Goal: Task Accomplishment & Management: Complete application form

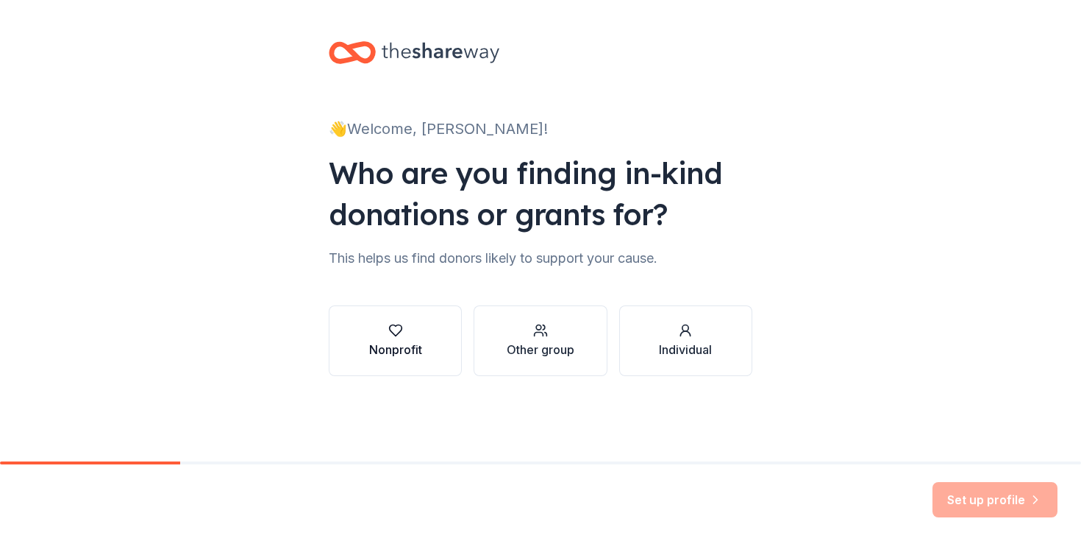
click at [446, 338] on button "Nonprofit" at bounding box center [395, 340] width 133 height 71
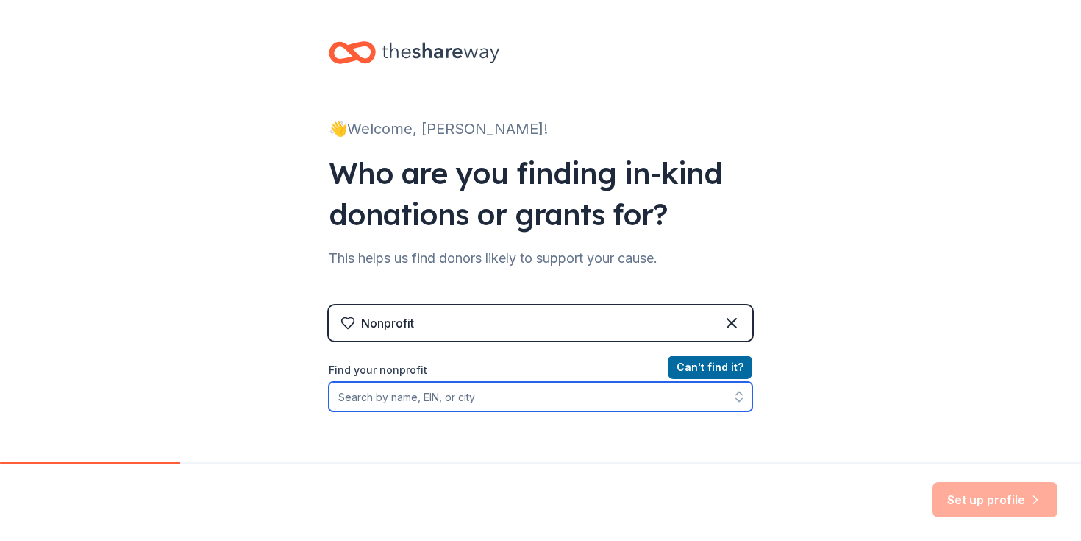
click at [519, 402] on input "Find your nonprofit" at bounding box center [541, 396] width 424 height 29
type input "pangea educational"
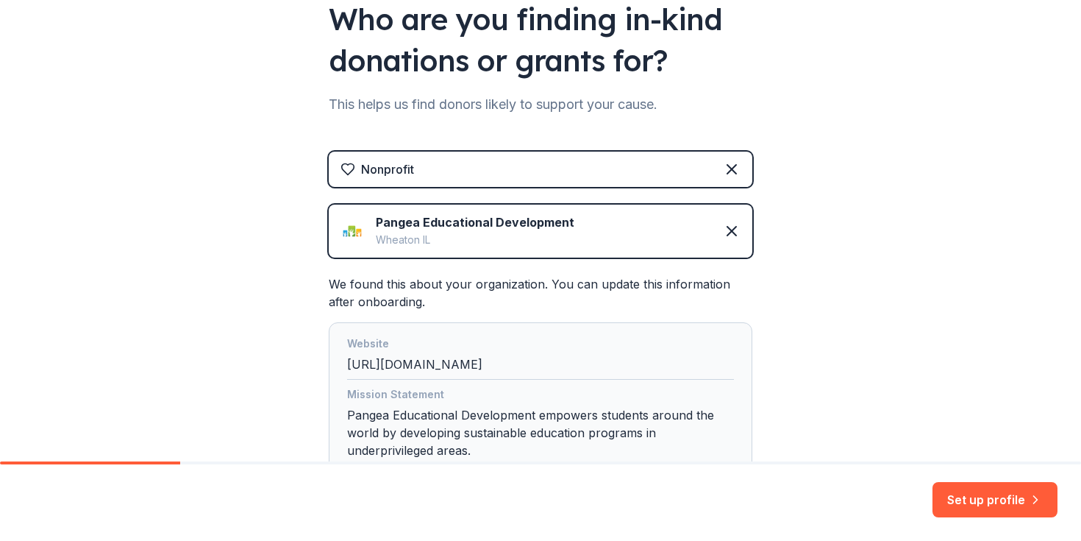
scroll to position [270, 0]
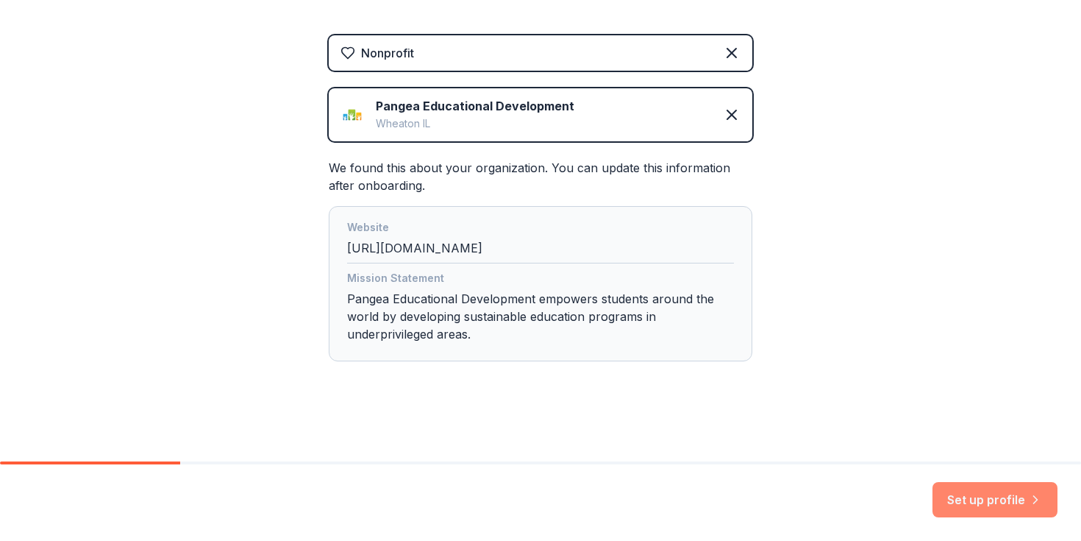
click at [1011, 504] on button "Set up profile" at bounding box center [995, 499] width 125 height 35
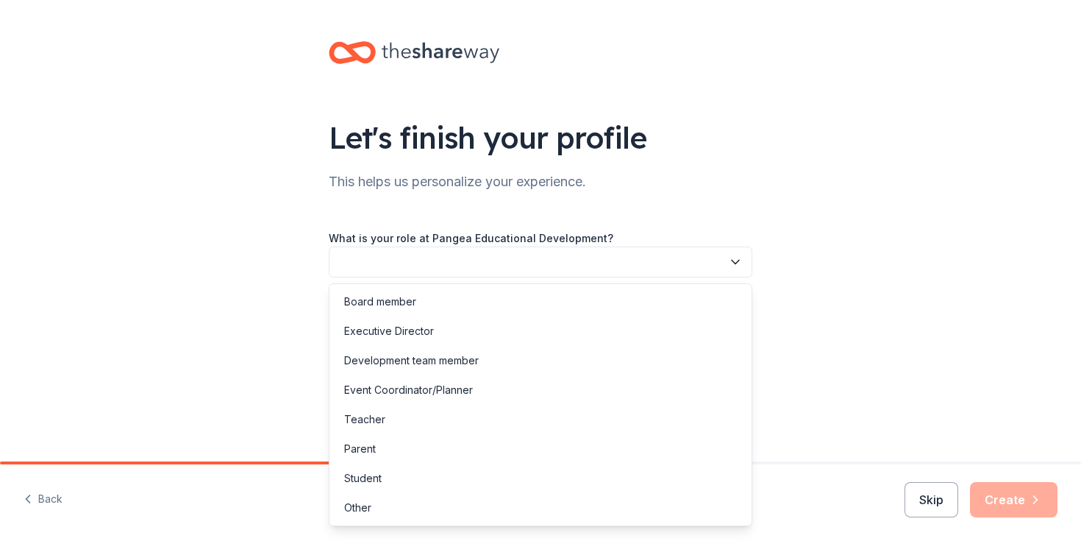
click at [675, 263] on button "button" at bounding box center [541, 261] width 424 height 31
click at [542, 312] on div "Board member" at bounding box center [540, 301] width 416 height 29
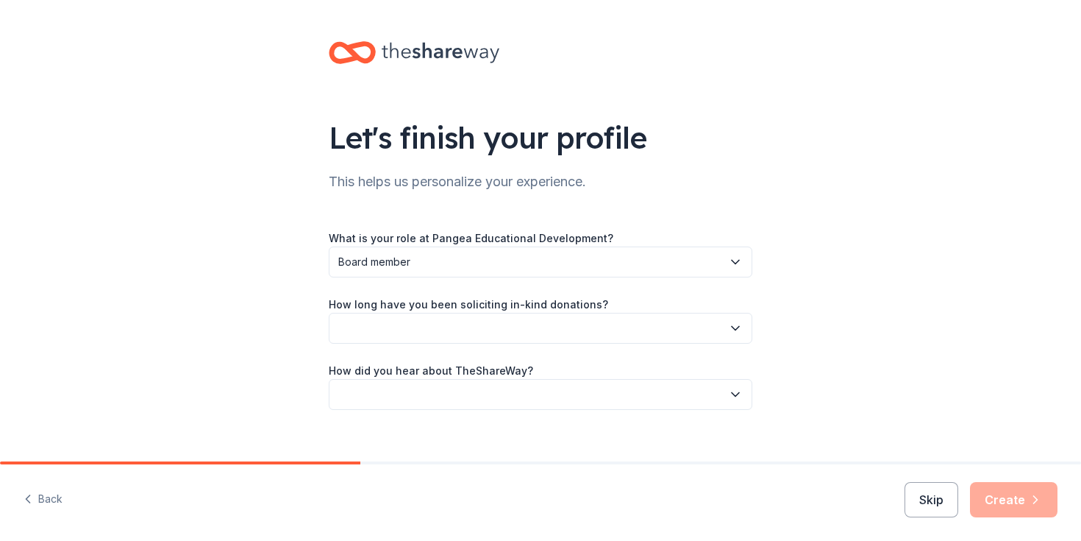
click at [507, 332] on button "button" at bounding box center [541, 328] width 424 height 31
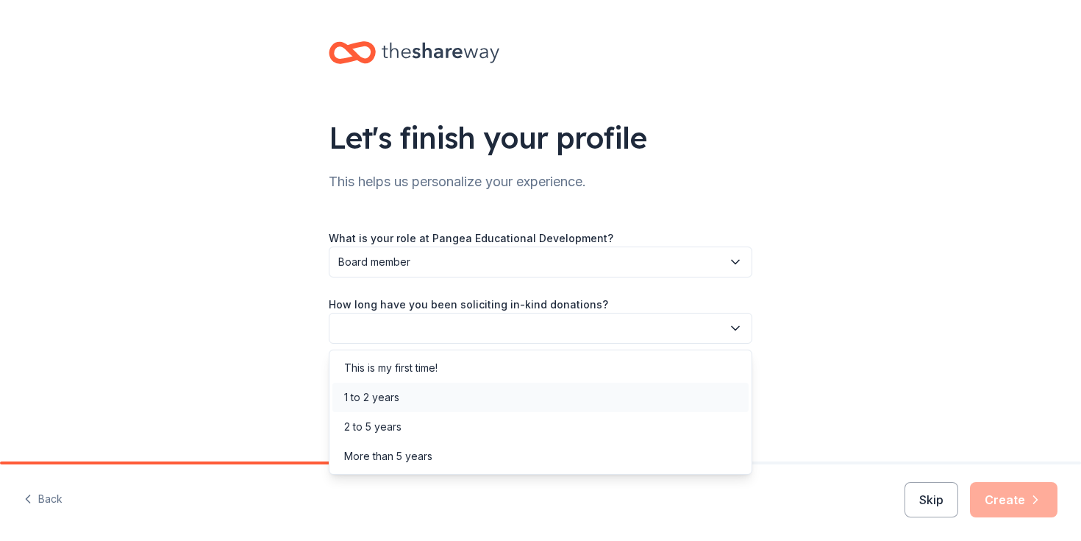
click at [481, 394] on div "1 to 2 years" at bounding box center [540, 396] width 416 height 29
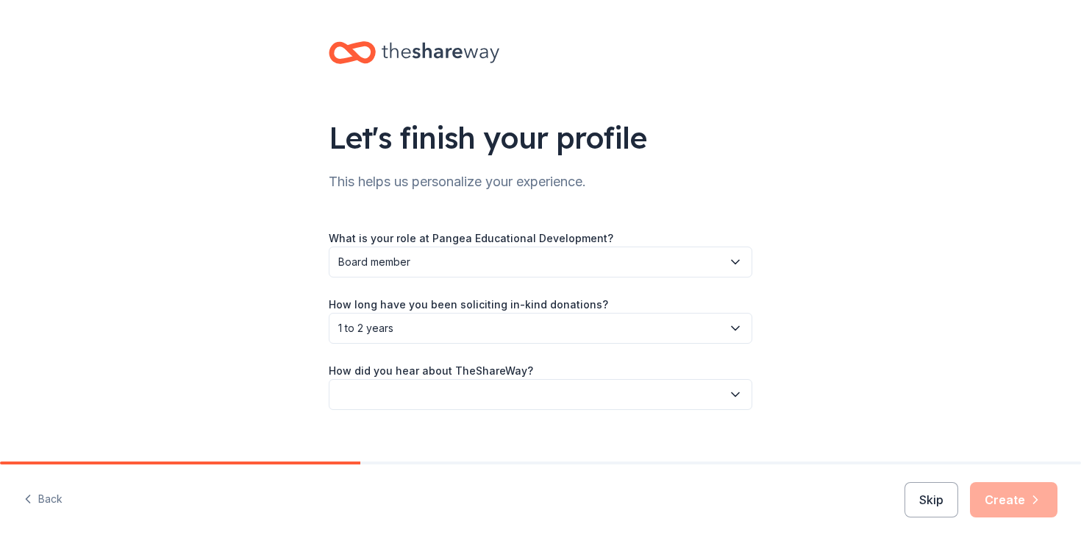
click at [488, 401] on button "button" at bounding box center [541, 394] width 424 height 31
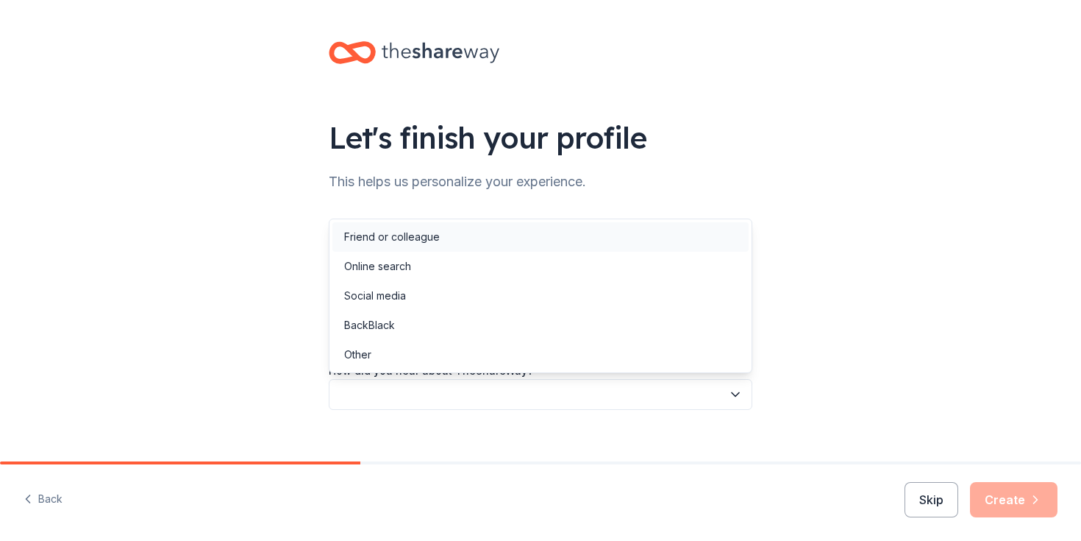
click at [443, 243] on div "Friend or colleague" at bounding box center [540, 236] width 416 height 29
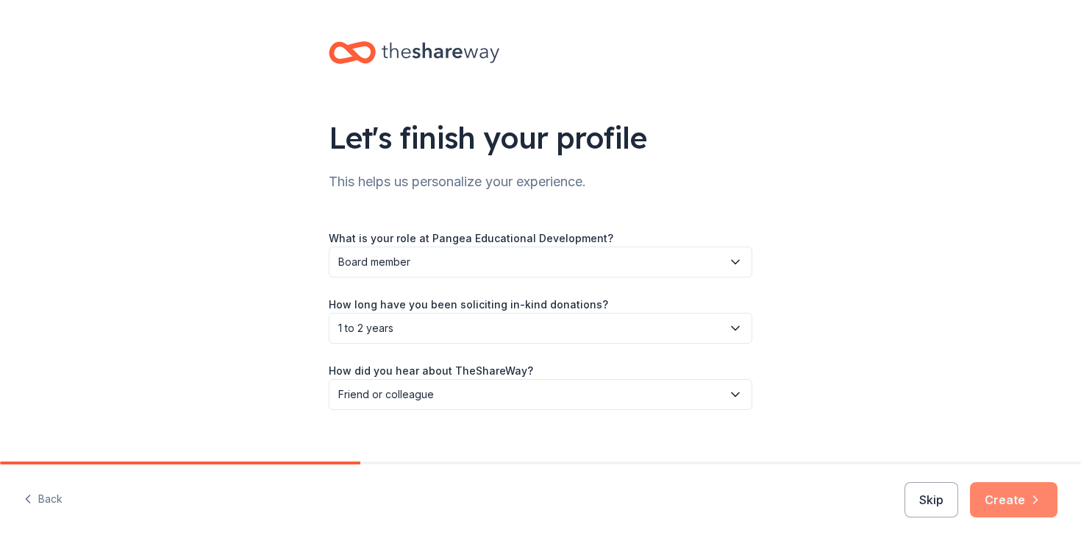
click at [1024, 499] on button "Create" at bounding box center [1014, 499] width 88 height 35
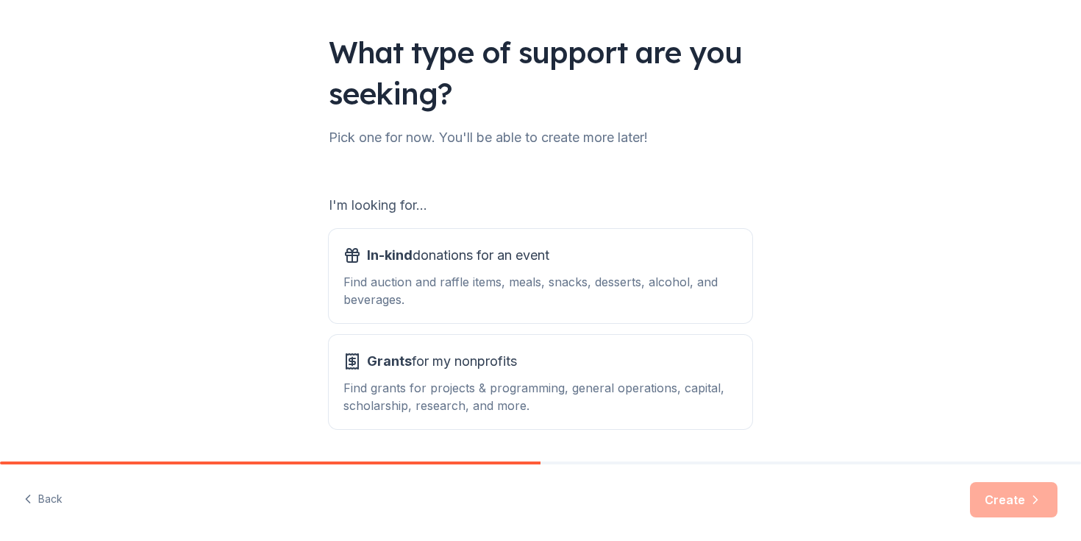
scroll to position [123, 0]
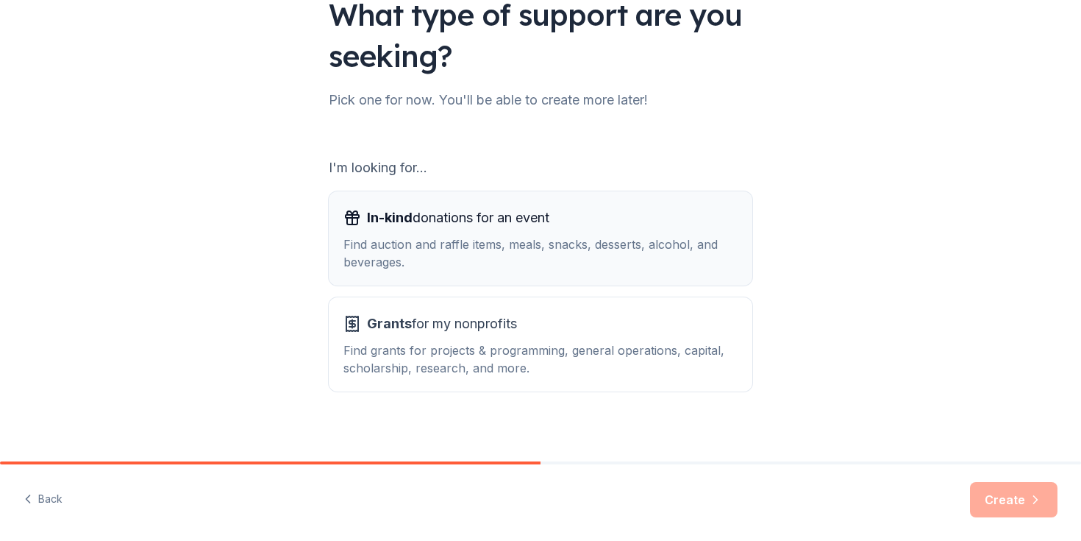
click at [637, 258] on div "Find auction and raffle items, meals, snacks, desserts, alcohol, and beverages." at bounding box center [540, 252] width 394 height 35
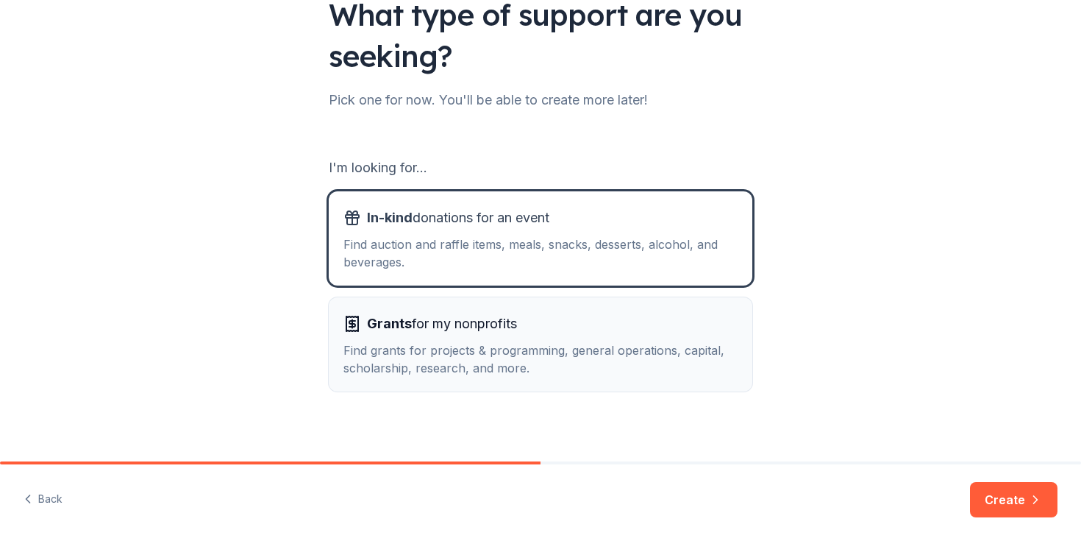
click at [635, 319] on div "Grants for my nonprofits" at bounding box center [540, 324] width 394 height 24
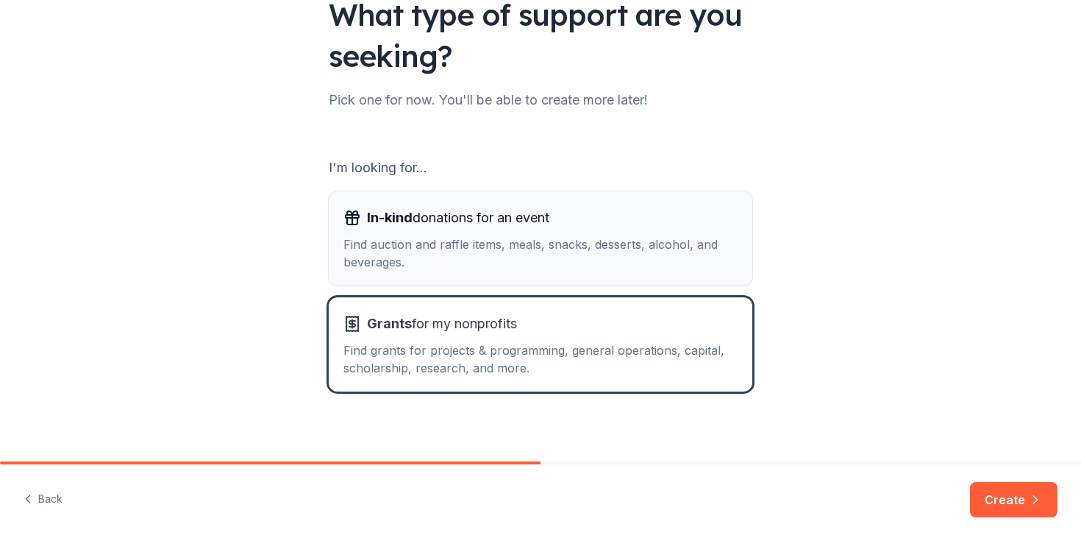
click at [646, 258] on div "Find auction and raffle items, meals, snacks, desserts, alcohol, and beverages." at bounding box center [540, 252] width 394 height 35
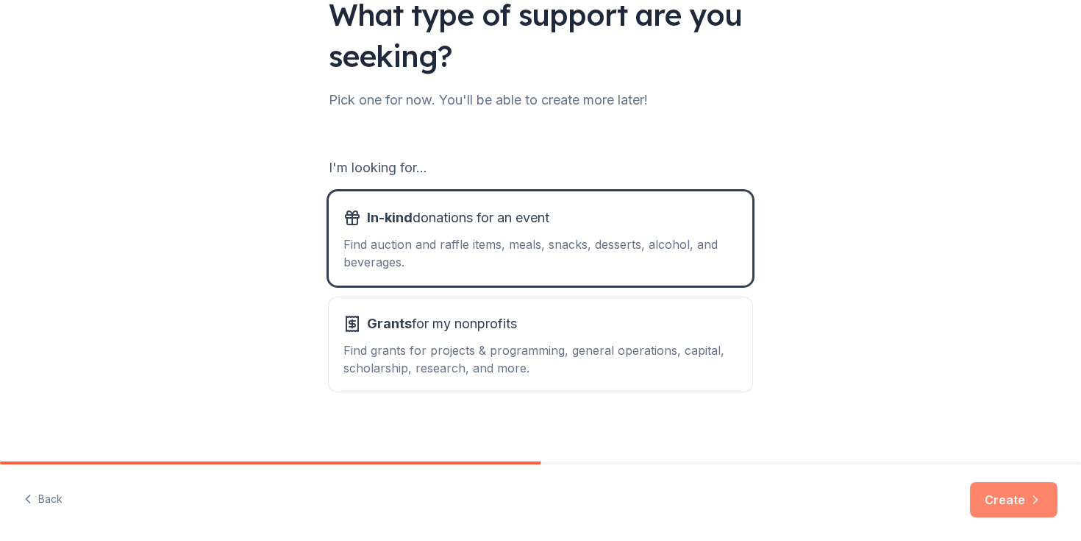
click at [989, 490] on button "Create" at bounding box center [1014, 499] width 88 height 35
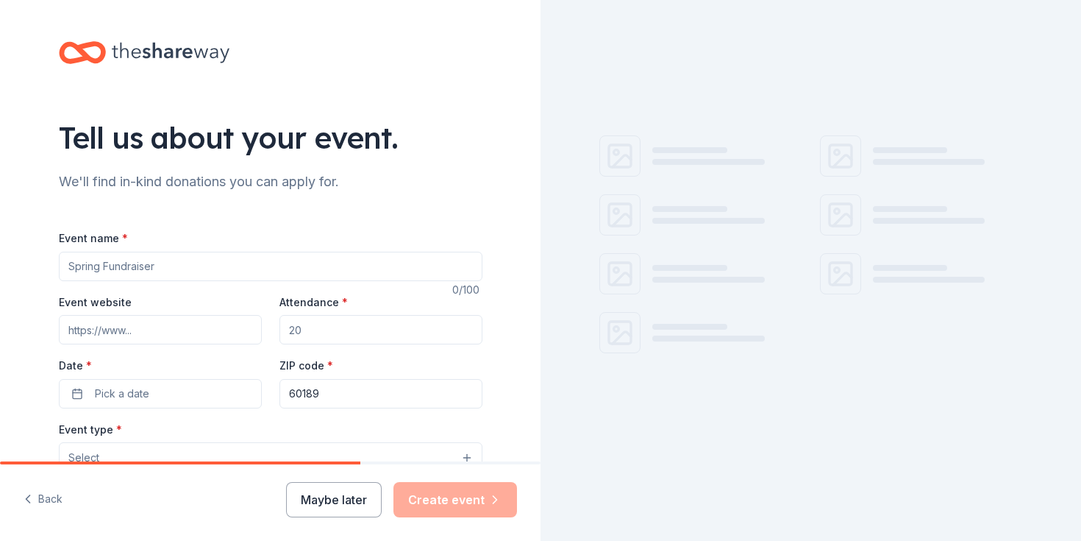
click at [391, 273] on input "Event name *" at bounding box center [271, 266] width 424 height 29
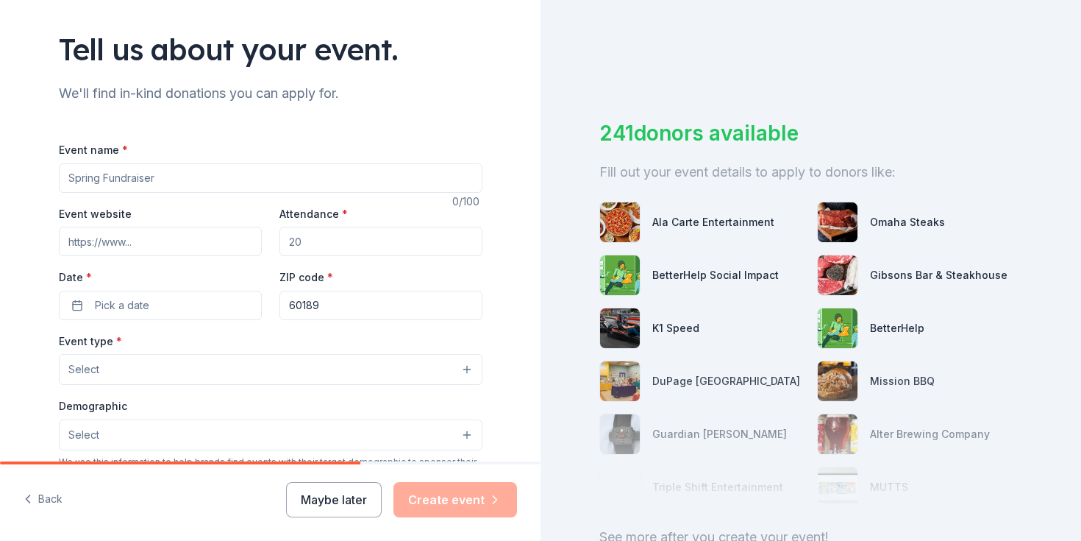
scroll to position [91, 0]
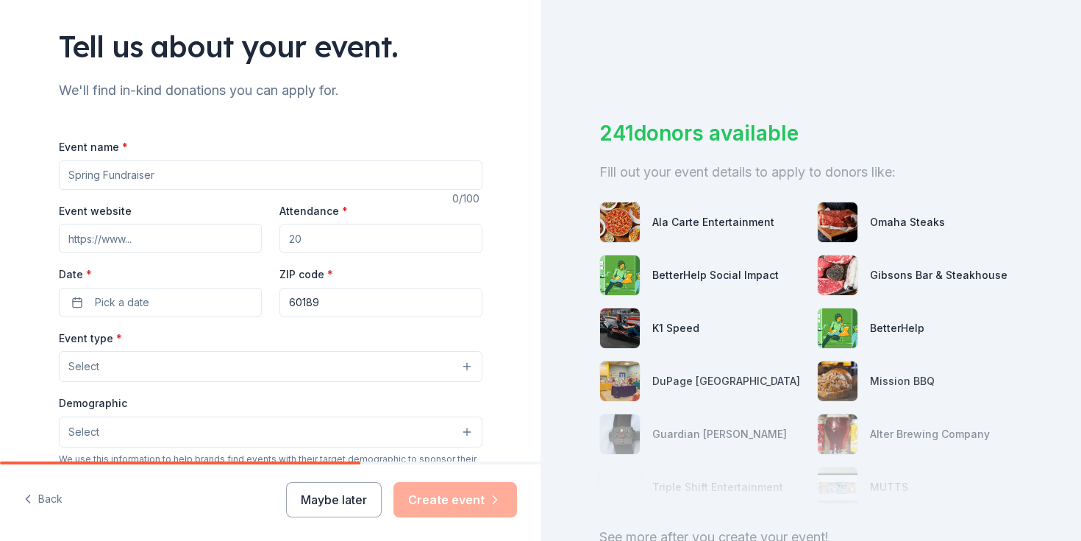
click at [347, 362] on button "Select" at bounding box center [271, 366] width 424 height 31
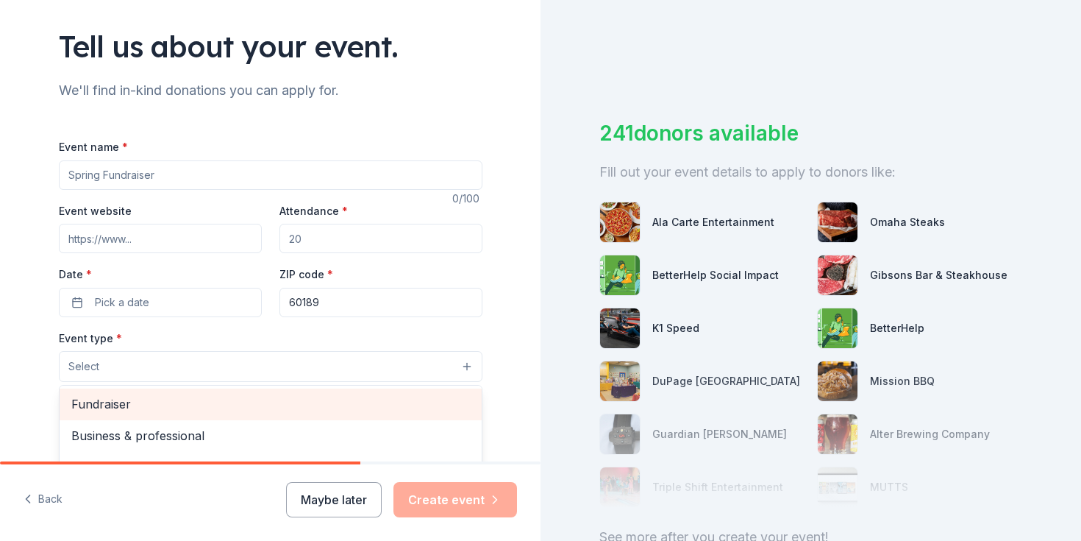
click at [332, 405] on span "Fundraiser" at bounding box center [270, 403] width 399 height 19
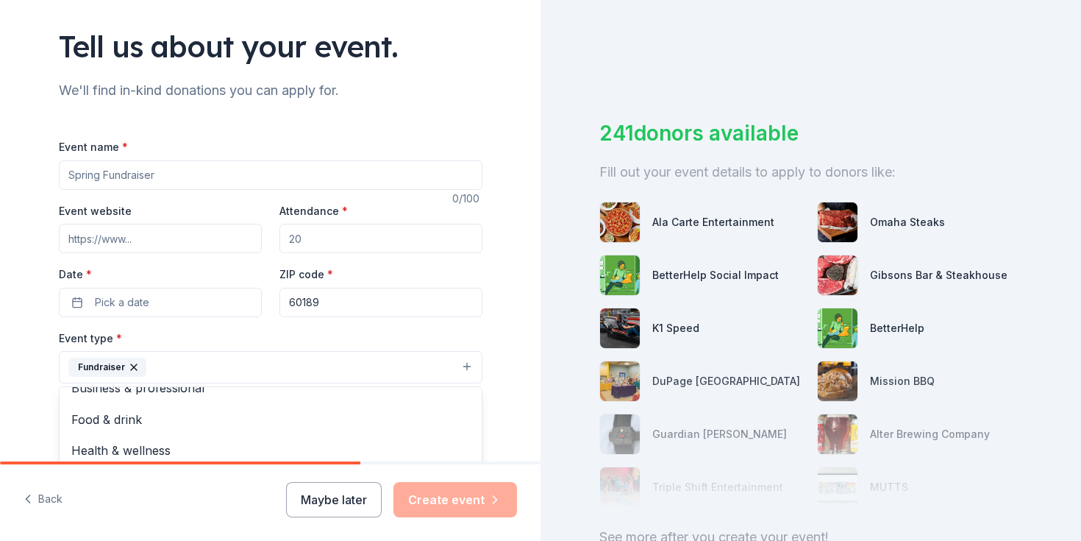
click at [266, 335] on div "Event type * Fundraiser Business & professional Food & drink Health & wellness …" at bounding box center [271, 356] width 424 height 55
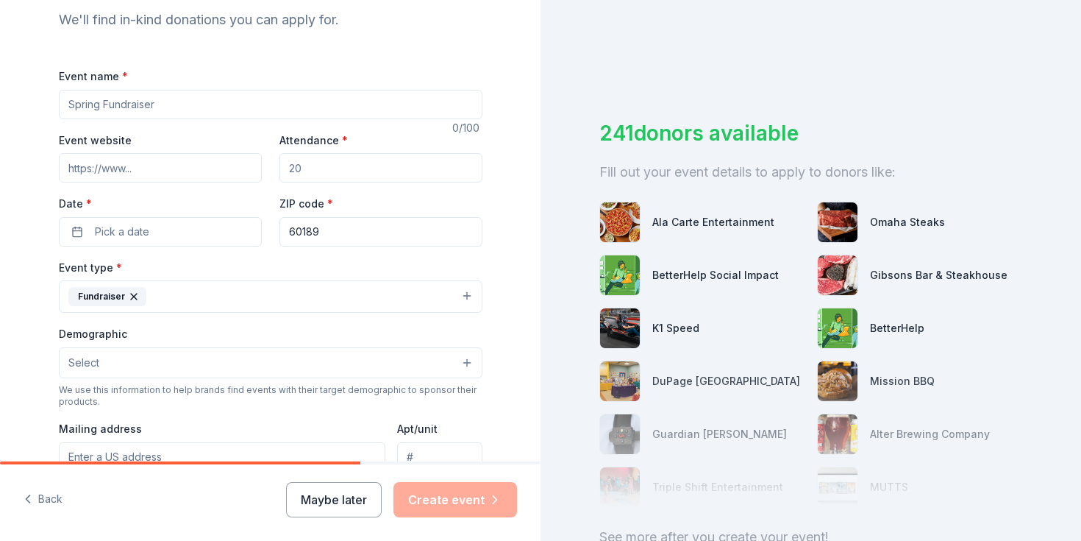
scroll to position [179, 0]
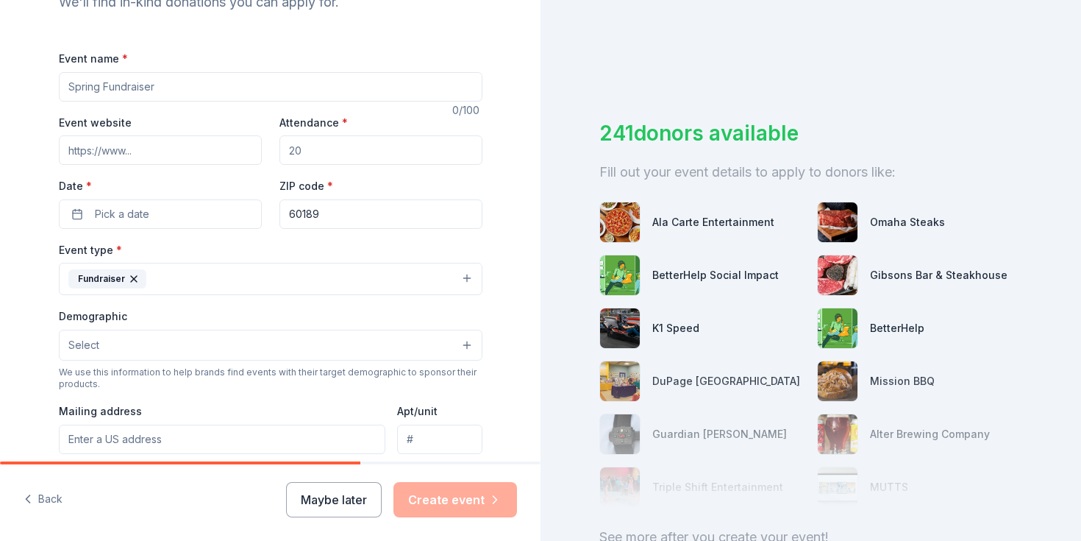
click at [218, 335] on button "Select" at bounding box center [271, 344] width 424 height 31
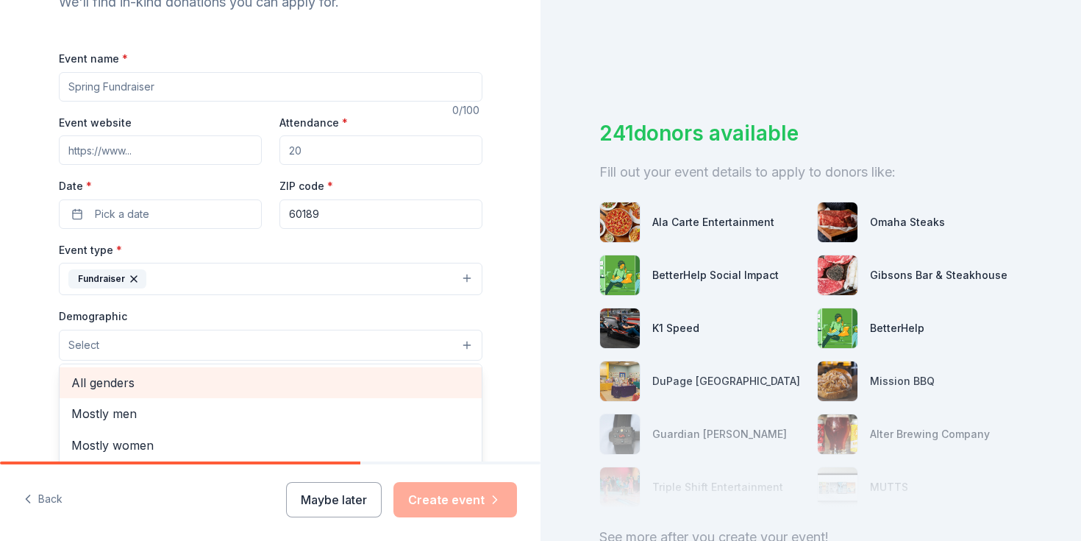
click at [176, 377] on span "All genders" at bounding box center [270, 382] width 399 height 19
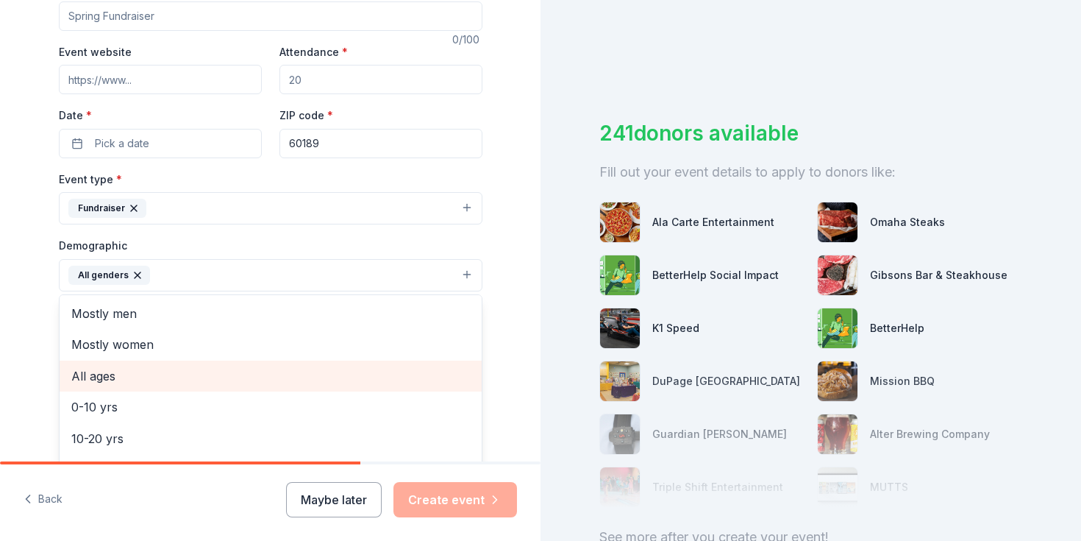
scroll to position [307, 0]
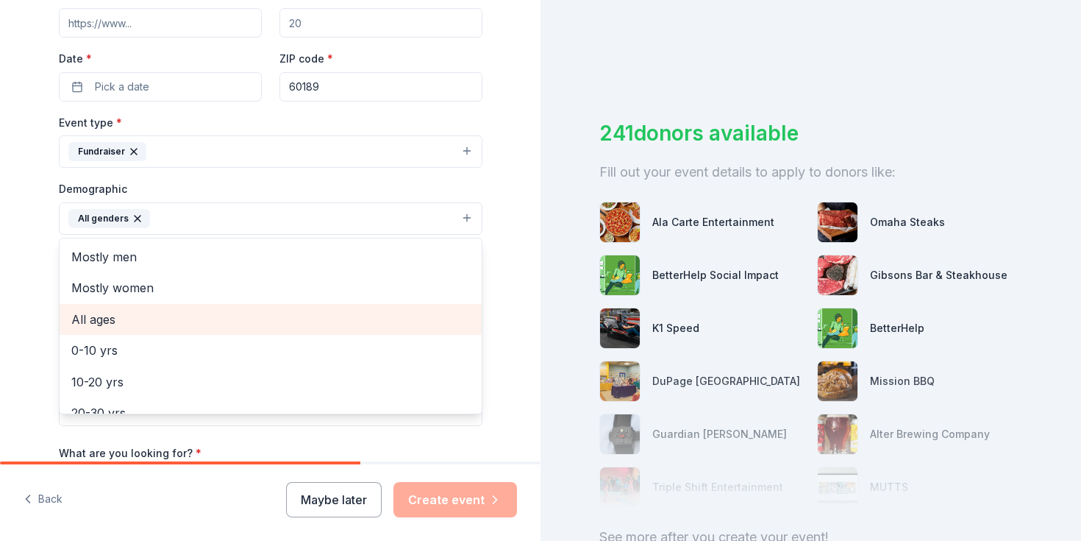
click at [145, 325] on span "All ages" at bounding box center [270, 319] width 399 height 19
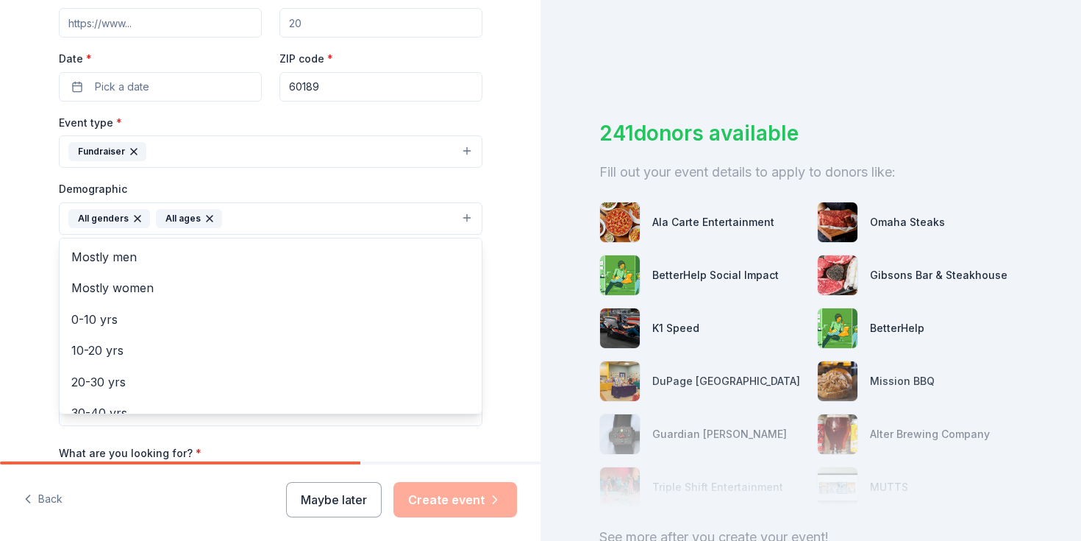
click at [40, 281] on div "Tell us about your event. We'll find in-kind donations you can apply for. Event…" at bounding box center [270, 184] width 471 height 982
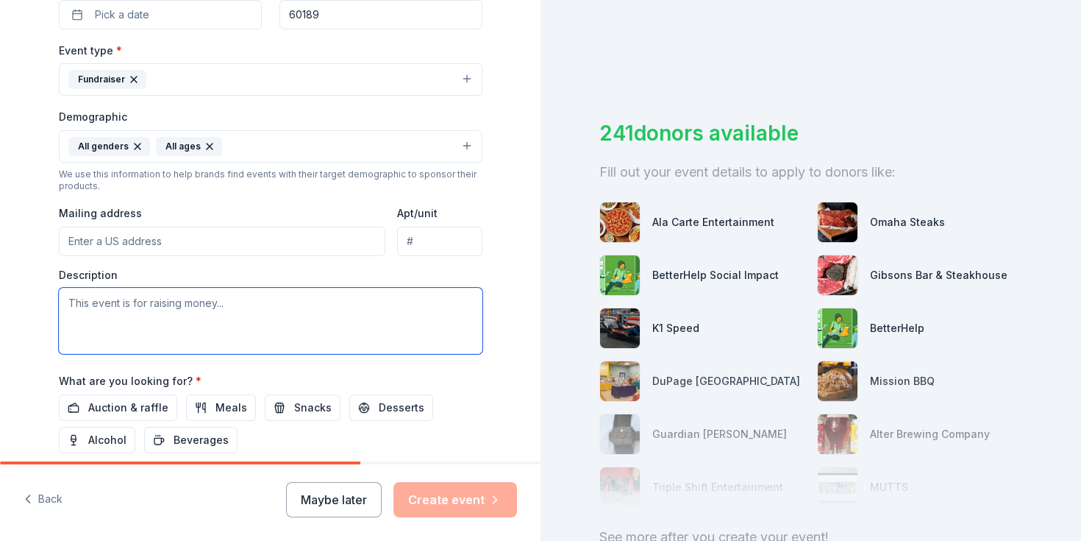
click at [202, 338] on textarea at bounding box center [271, 321] width 424 height 66
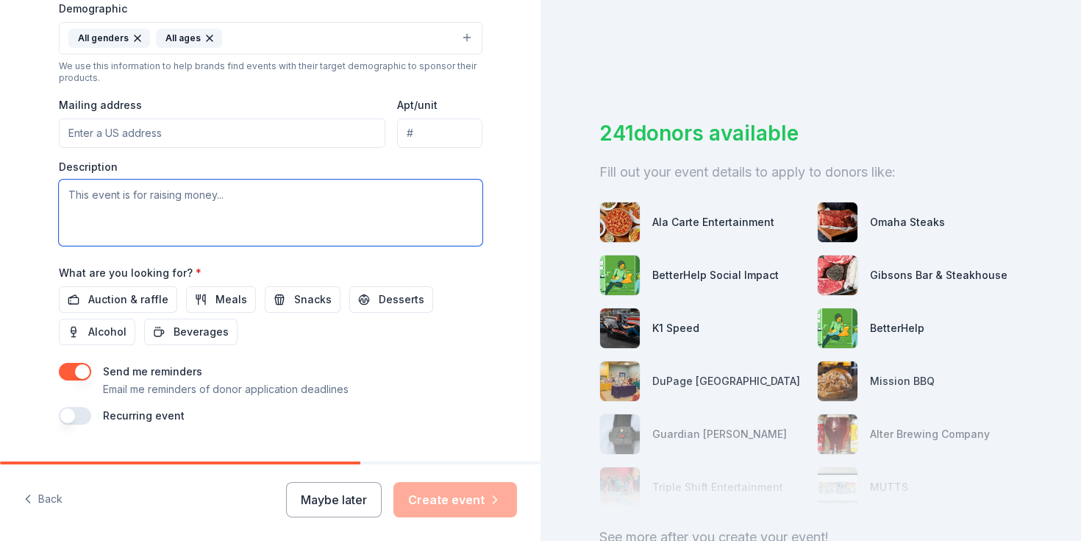
scroll to position [506, 0]
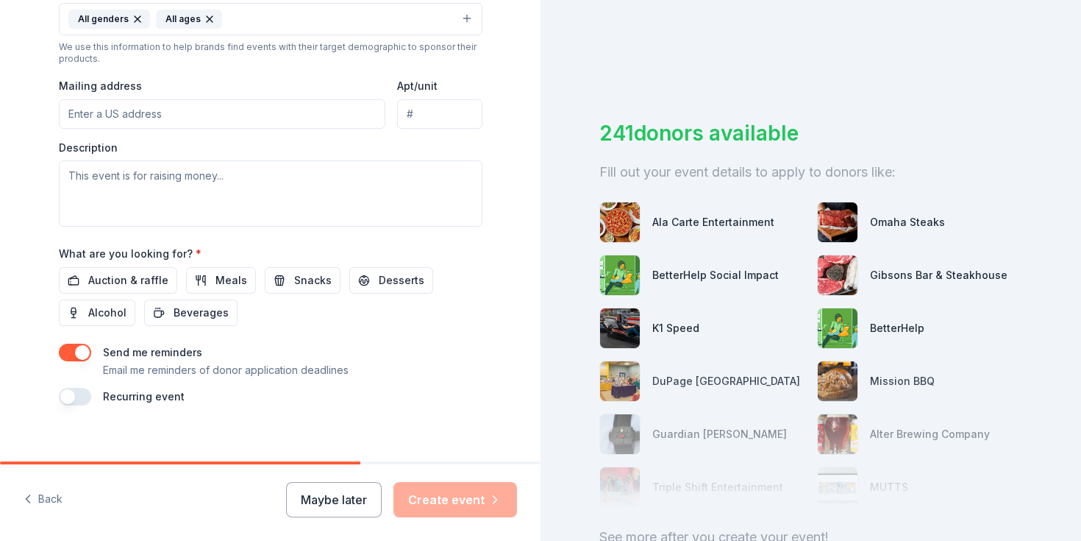
click at [94, 357] on div "Send me reminders Email me reminders of donor application deadlines" at bounding box center [271, 360] width 424 height 35
click at [82, 352] on button "button" at bounding box center [75, 352] width 32 height 18
click at [155, 282] on span "Auction & raffle" at bounding box center [128, 280] width 80 height 18
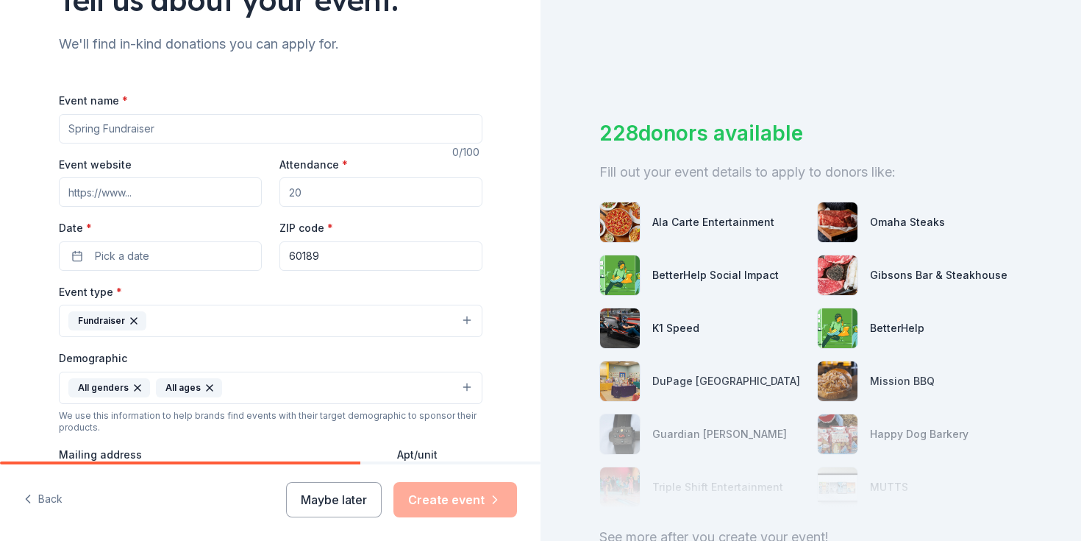
scroll to position [90, 0]
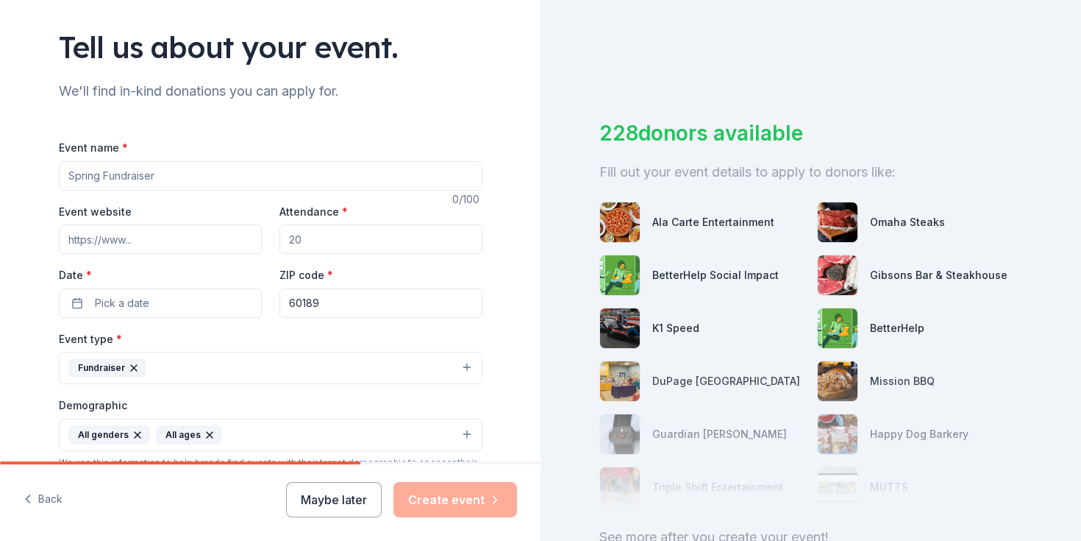
click at [245, 187] on input "Event name *" at bounding box center [271, 175] width 424 height 29
paste input "025 Annual Pangea Gala"
type input "2025 Annual Pangea Gala"
click at [336, 233] on input "Attendance *" at bounding box center [380, 238] width 203 height 29
click at [181, 306] on button "Pick a date" at bounding box center [160, 302] width 203 height 29
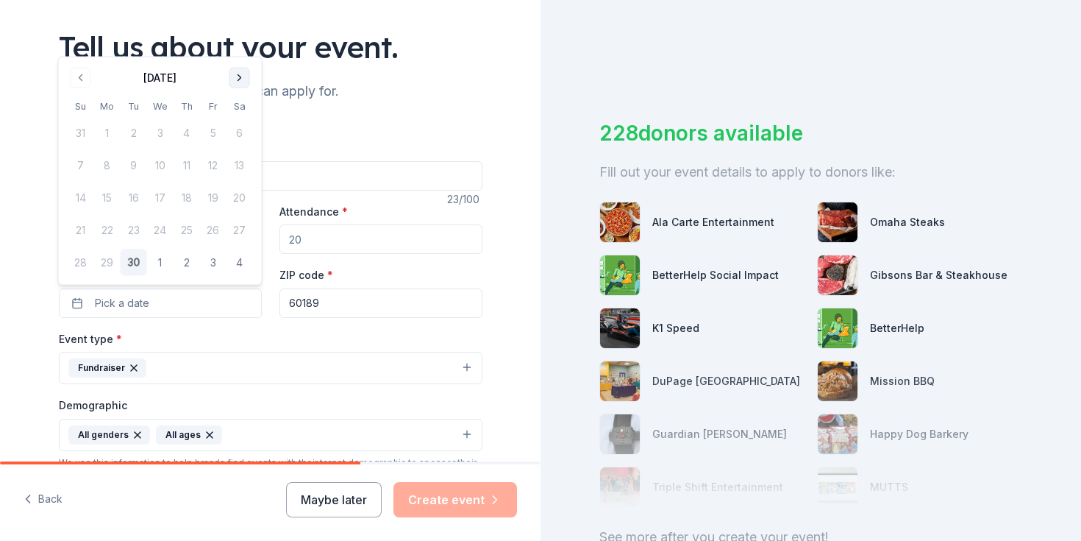
click at [241, 72] on button "Go to next month" at bounding box center [239, 78] width 21 height 21
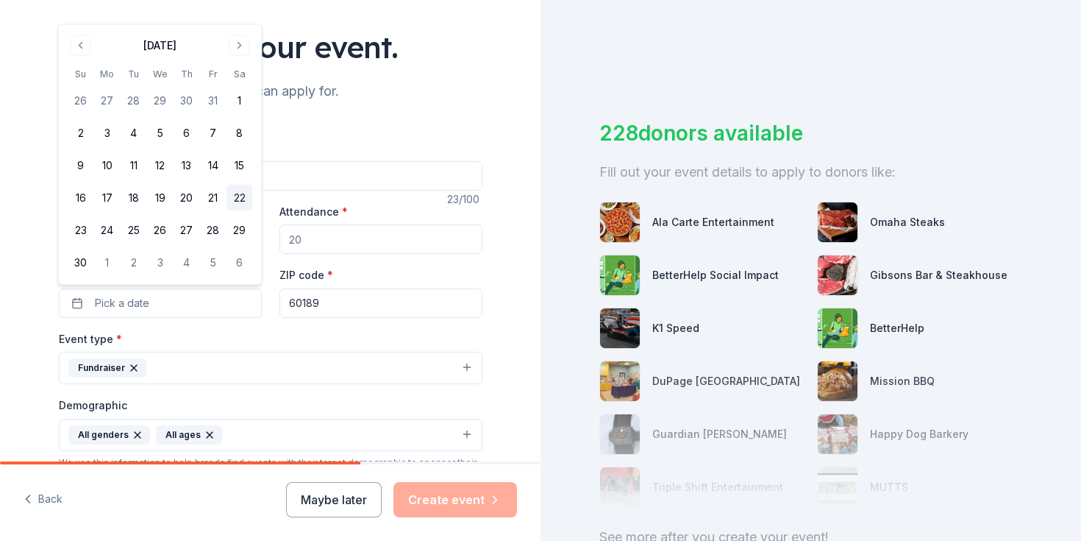
click at [240, 189] on button "22" at bounding box center [240, 198] width 26 height 26
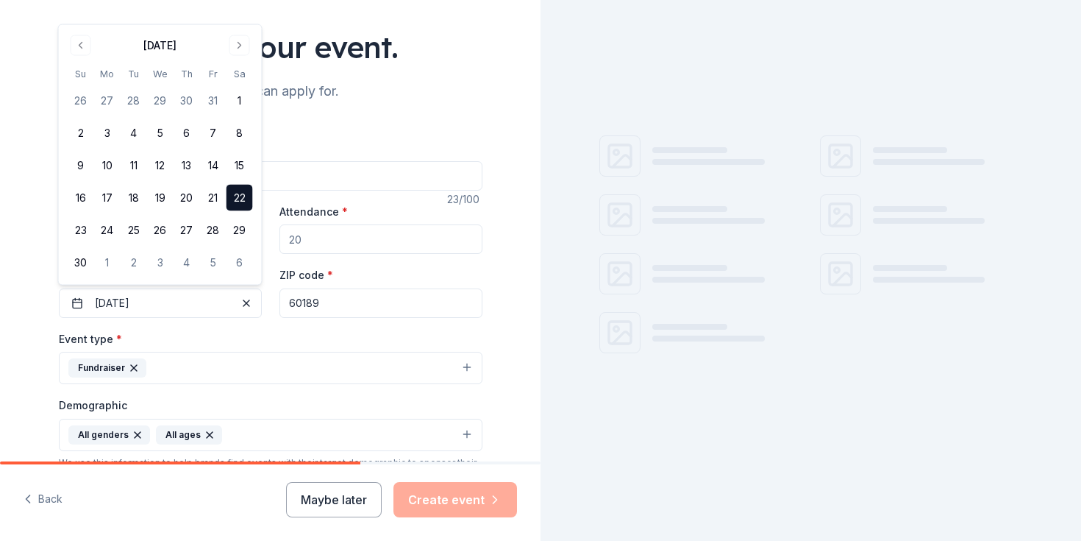
click at [326, 297] on input "60189" at bounding box center [380, 302] width 203 height 29
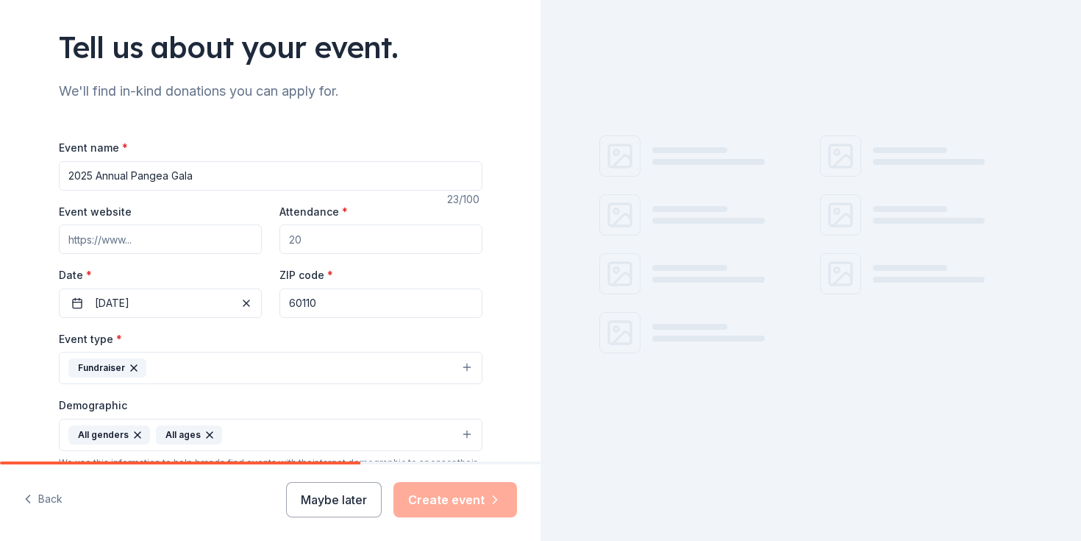
type input "60110"
click at [351, 246] on input "Attendance *" at bounding box center [380, 238] width 203 height 29
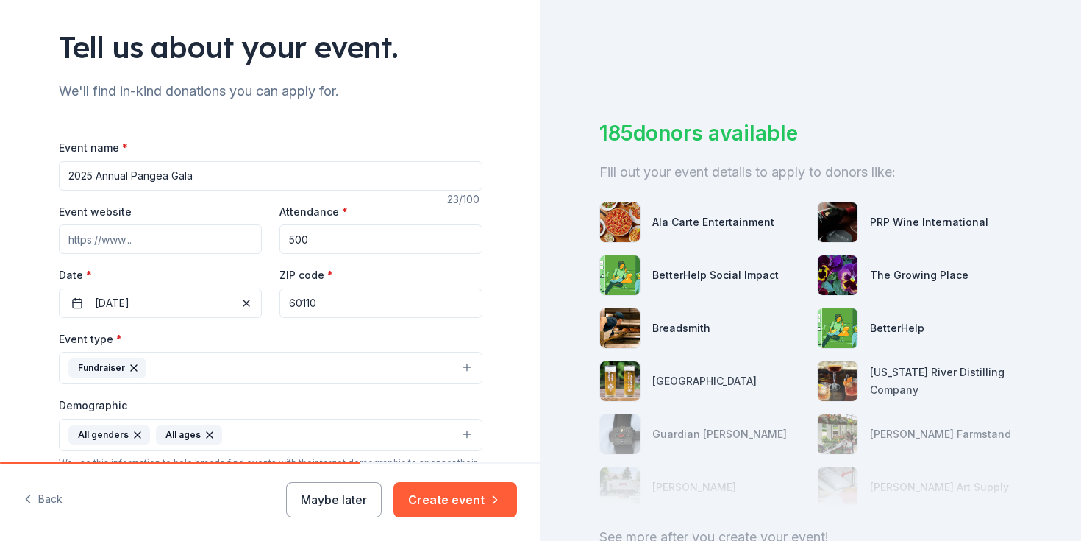
type input "500"
click at [202, 246] on input "Event website" at bounding box center [160, 238] width 203 height 29
click at [421, 487] on button "Create event" at bounding box center [455, 499] width 124 height 35
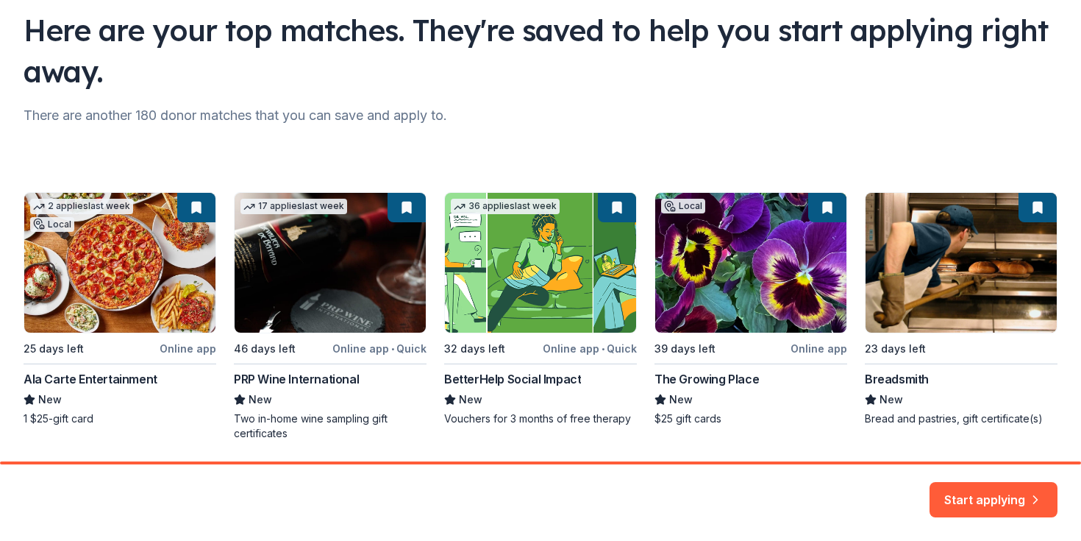
scroll to position [150, 0]
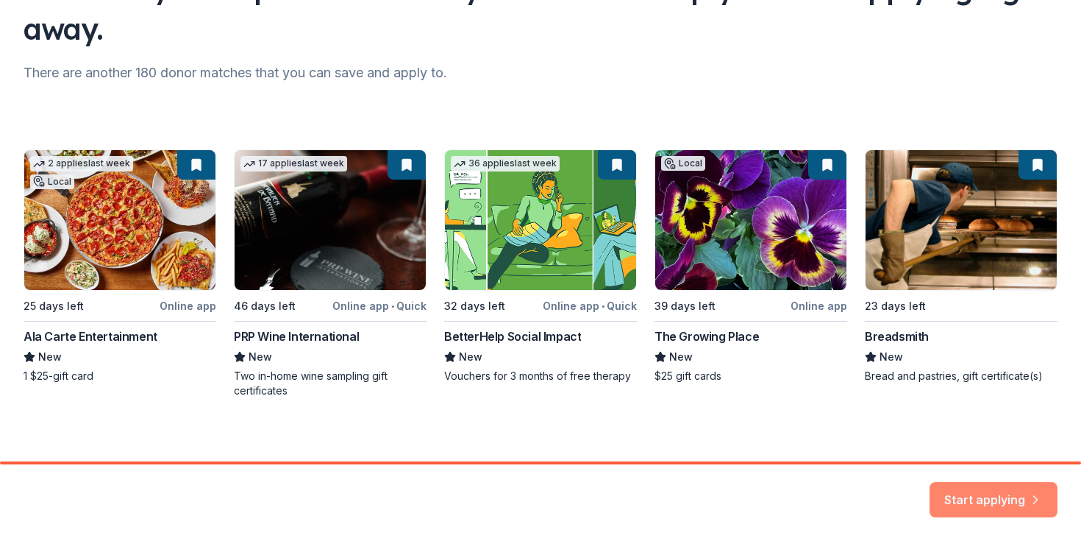
click at [974, 491] on button "Start applying" at bounding box center [994, 490] width 128 height 35
click at [988, 492] on div "Start applying" at bounding box center [994, 499] width 128 height 35
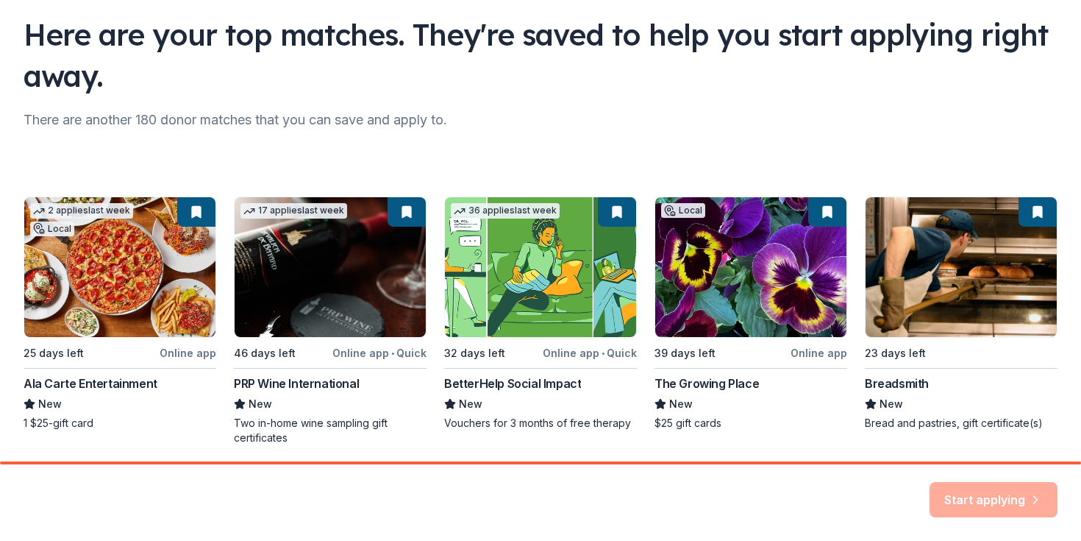
scroll to position [157, 0]
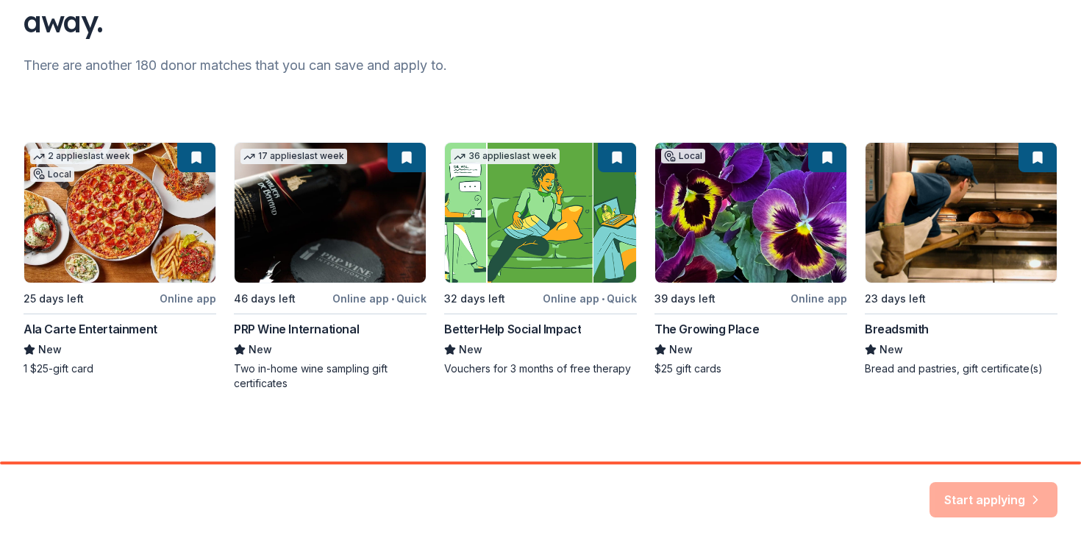
click at [1022, 502] on div "Start applying" at bounding box center [994, 499] width 128 height 35
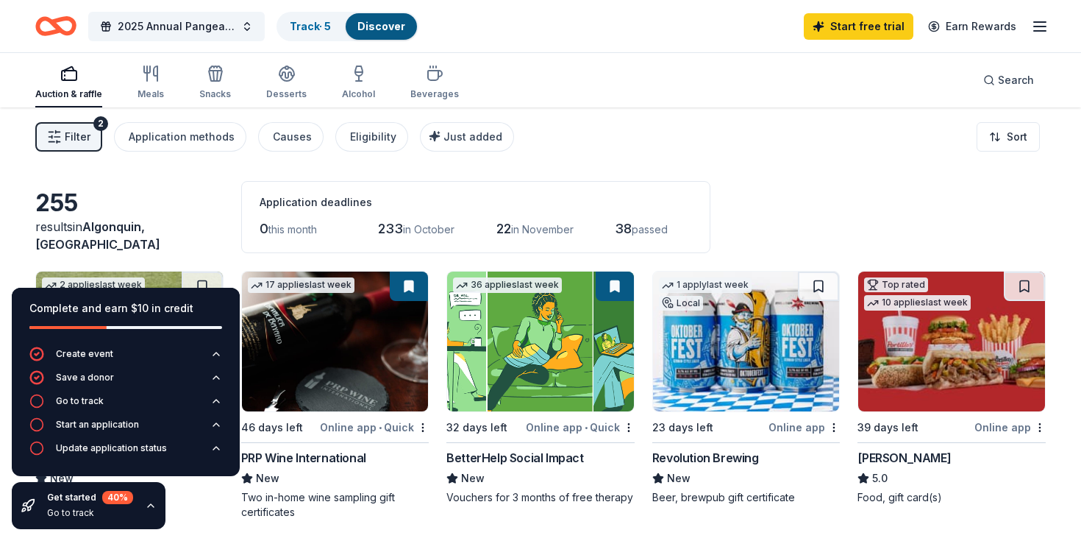
click at [154, 507] on icon "button" at bounding box center [151, 505] width 12 height 12
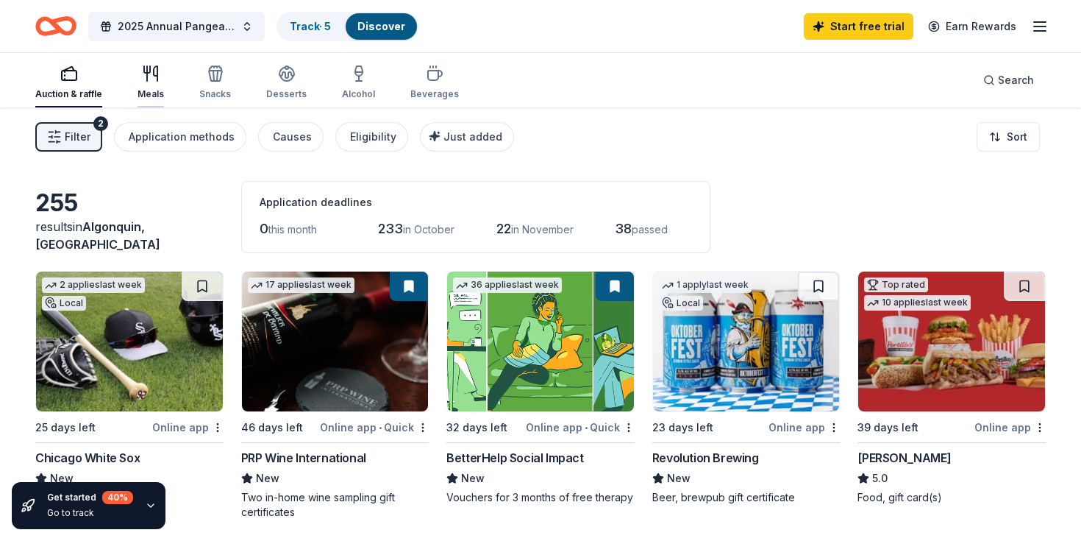
click at [148, 78] on icon "button" at bounding box center [151, 74] width 18 height 18
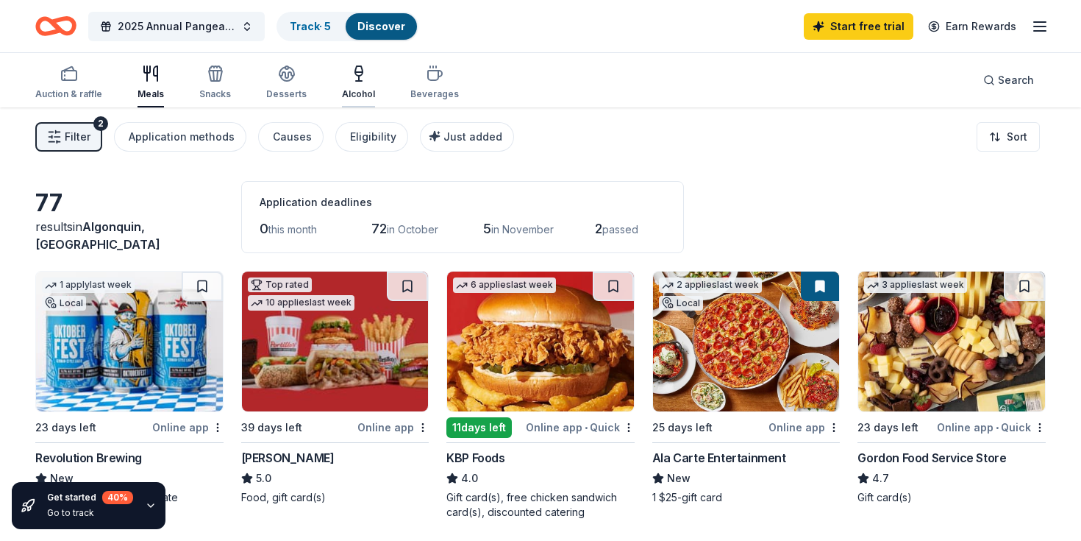
click at [350, 81] on icon "button" at bounding box center [359, 74] width 18 height 18
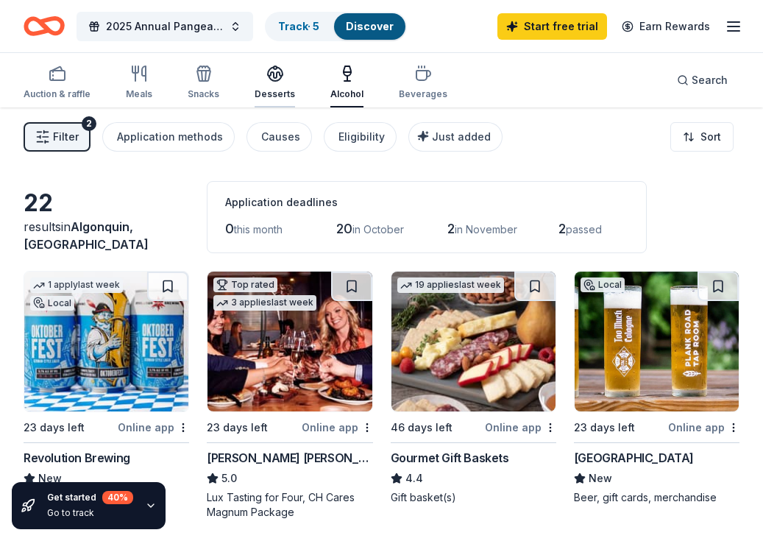
click at [261, 92] on div "Desserts" at bounding box center [274, 94] width 40 height 12
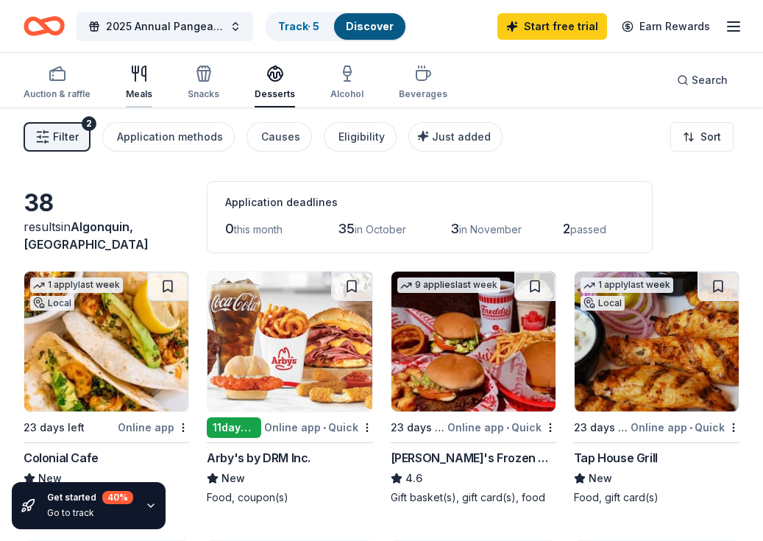
click at [149, 76] on div "button" at bounding box center [139, 74] width 26 height 18
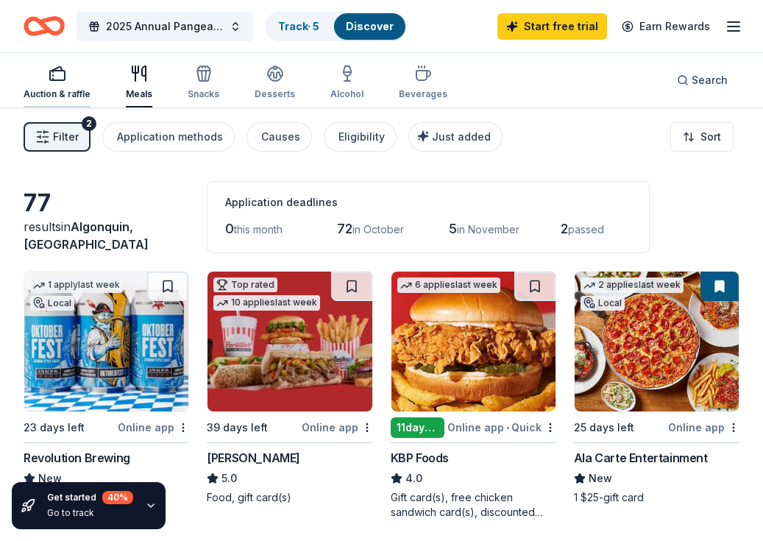
click at [51, 75] on icon "button" at bounding box center [58, 74] width 18 height 18
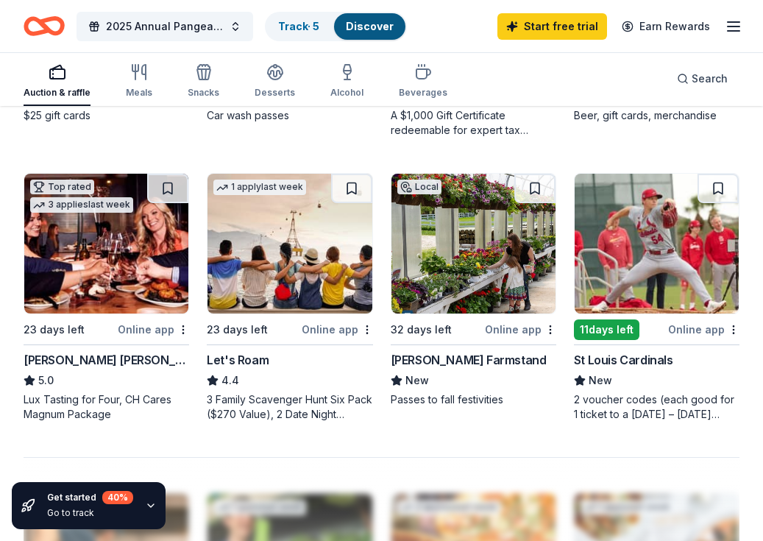
scroll to position [1229, 0]
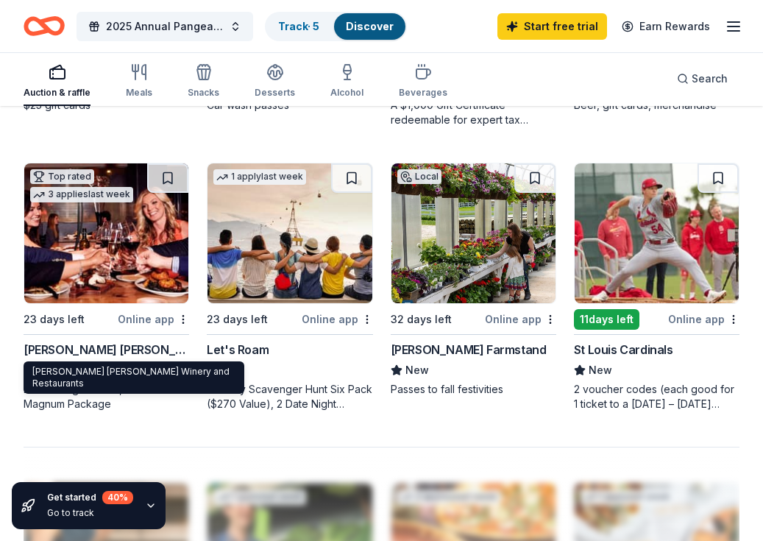
click at [94, 349] on div "Cooper's Hawk Winery and Restaurants" at bounding box center [106, 350] width 165 height 18
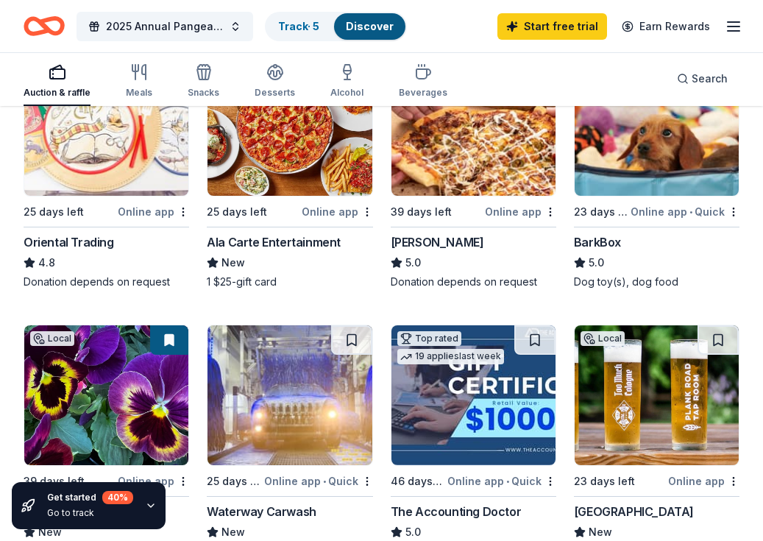
scroll to position [752, 0]
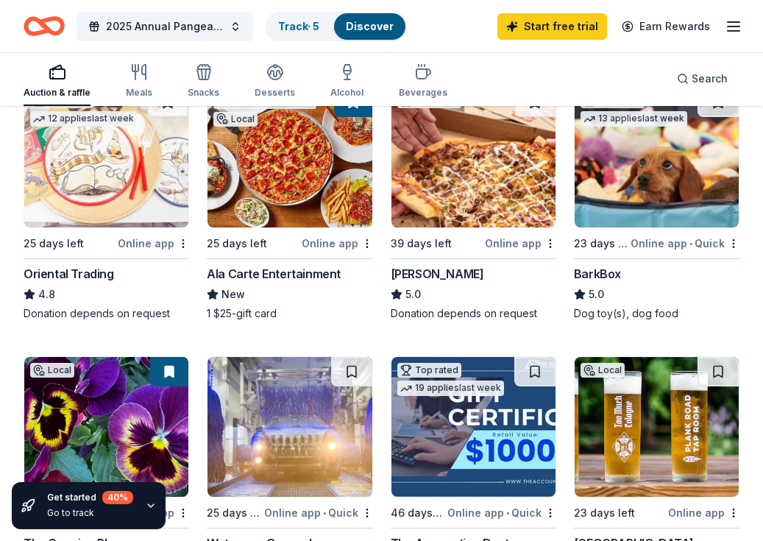
click at [616, 268] on div "BarkBox" at bounding box center [597, 274] width 47 height 18
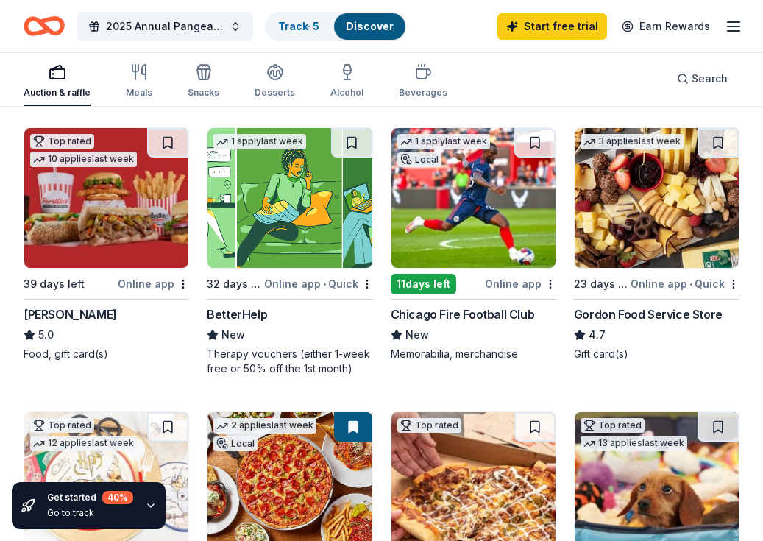
scroll to position [0, 0]
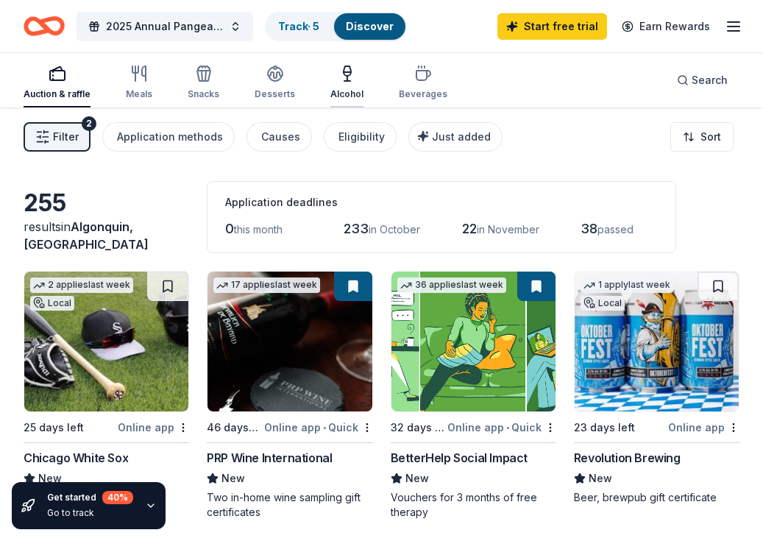
click at [346, 79] on icon "button" at bounding box center [347, 74] width 18 height 18
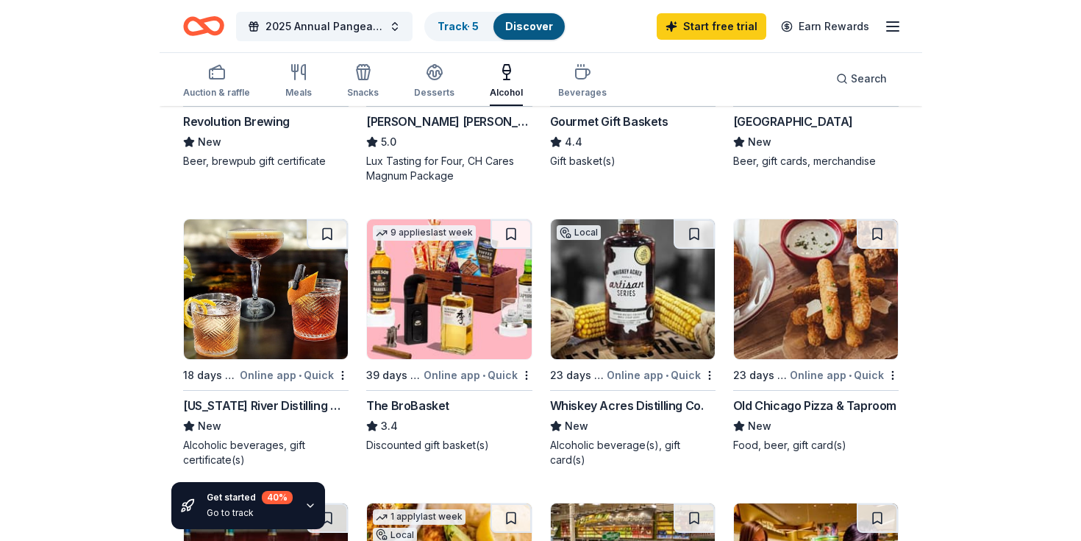
scroll to position [338, 0]
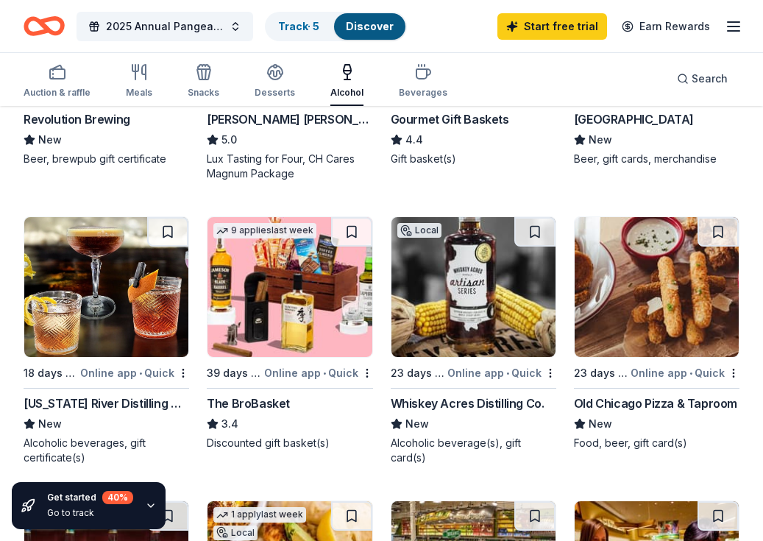
click at [472, 399] on div "Whiskey Acres Distilling Co." at bounding box center [468, 403] width 154 height 18
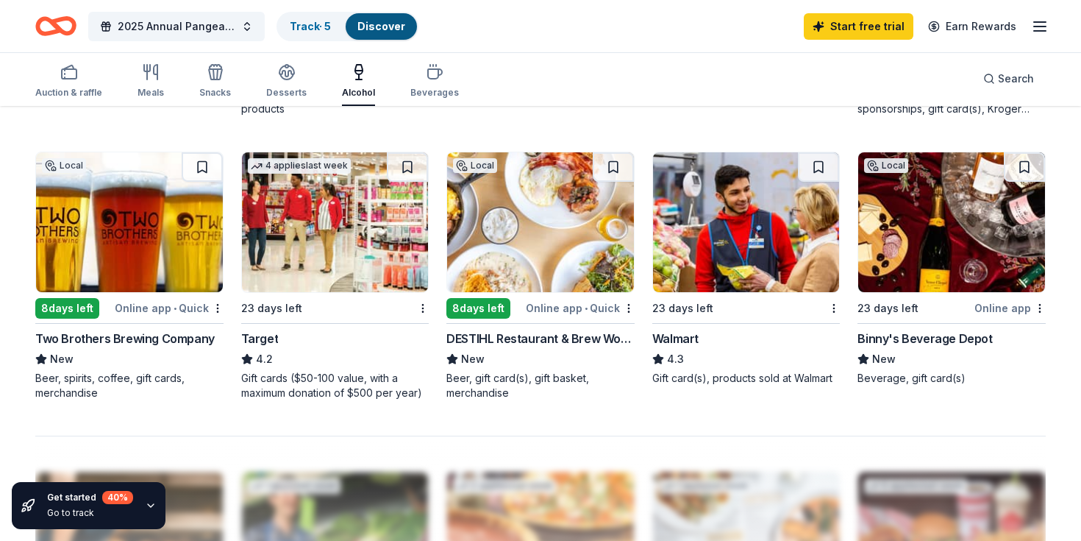
scroll to position [961, 0]
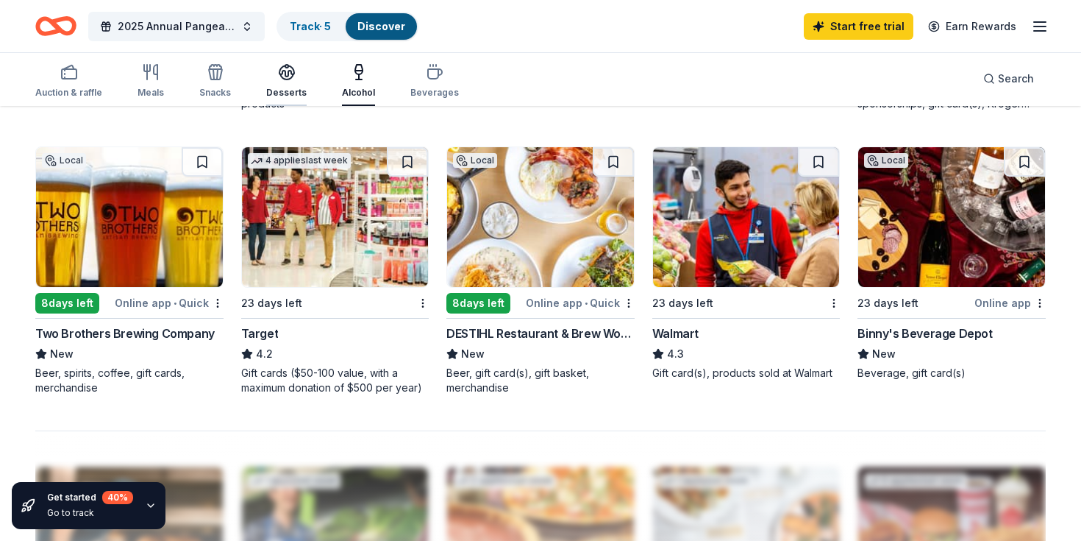
click at [291, 89] on div "Desserts" at bounding box center [286, 93] width 40 height 12
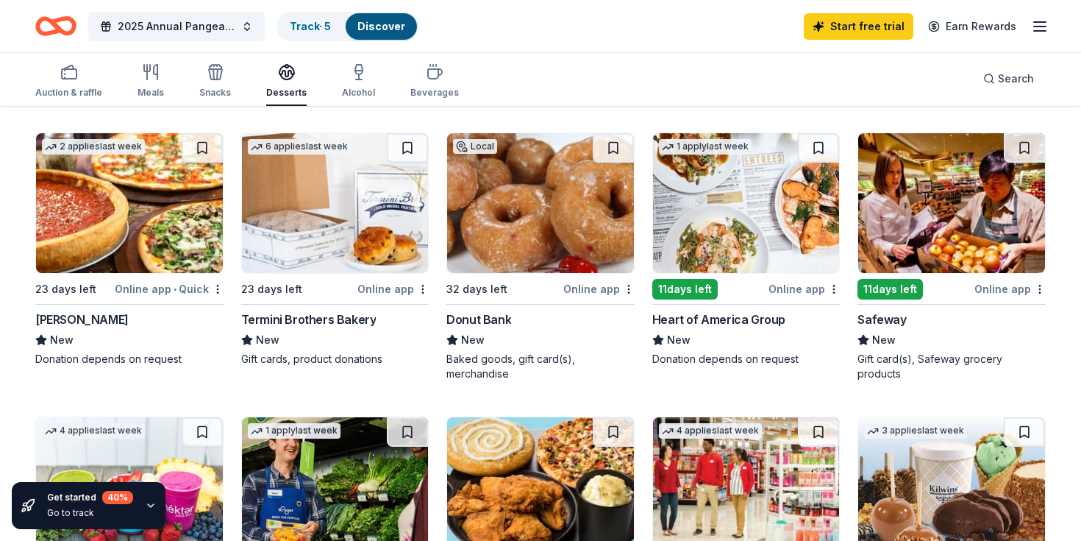
scroll to position [698, 0]
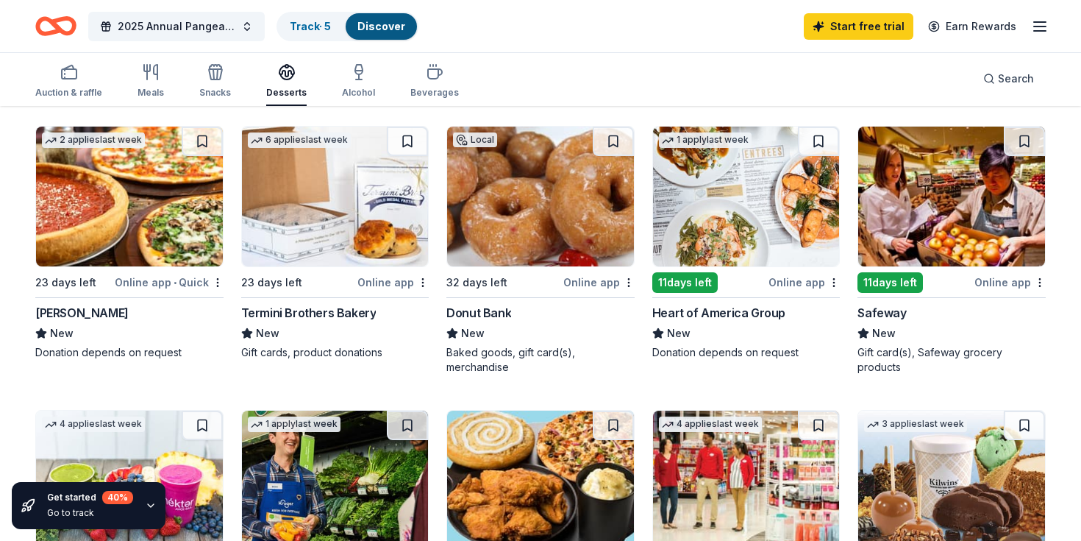
click at [116, 335] on div "New" at bounding box center [129, 333] width 188 height 18
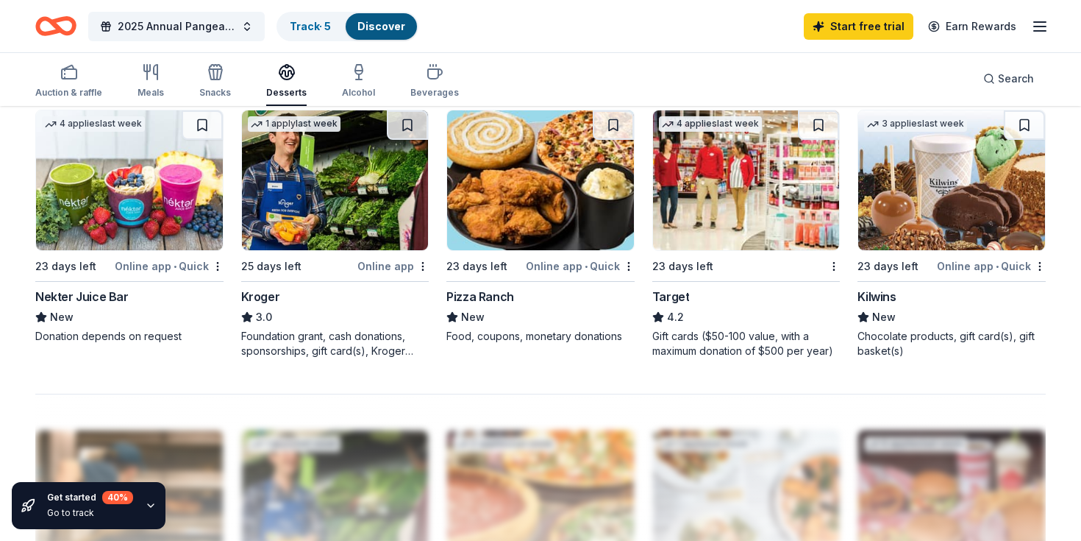
scroll to position [1003, 0]
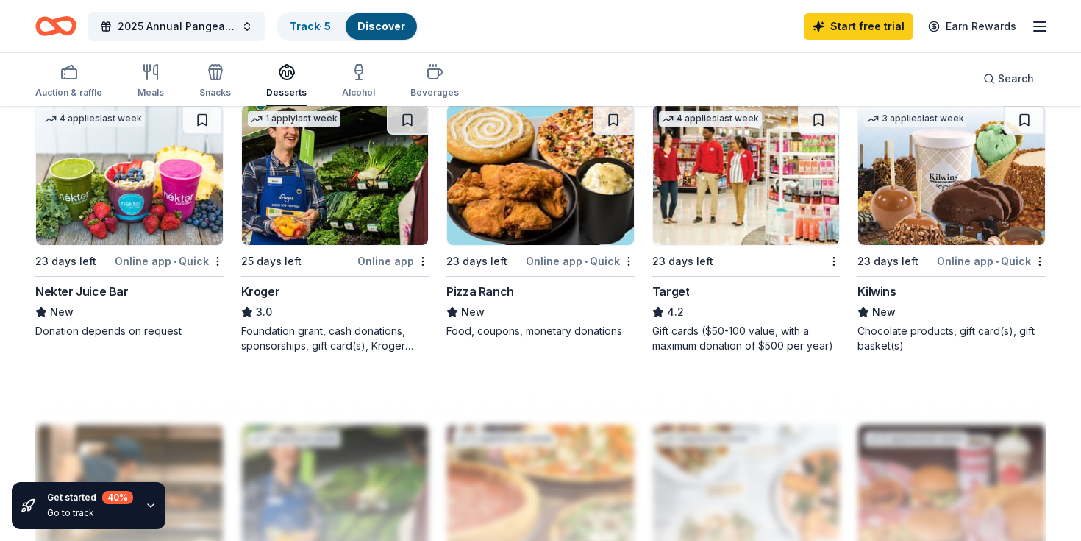
click at [713, 306] on div "4.2" at bounding box center [746, 312] width 188 height 18
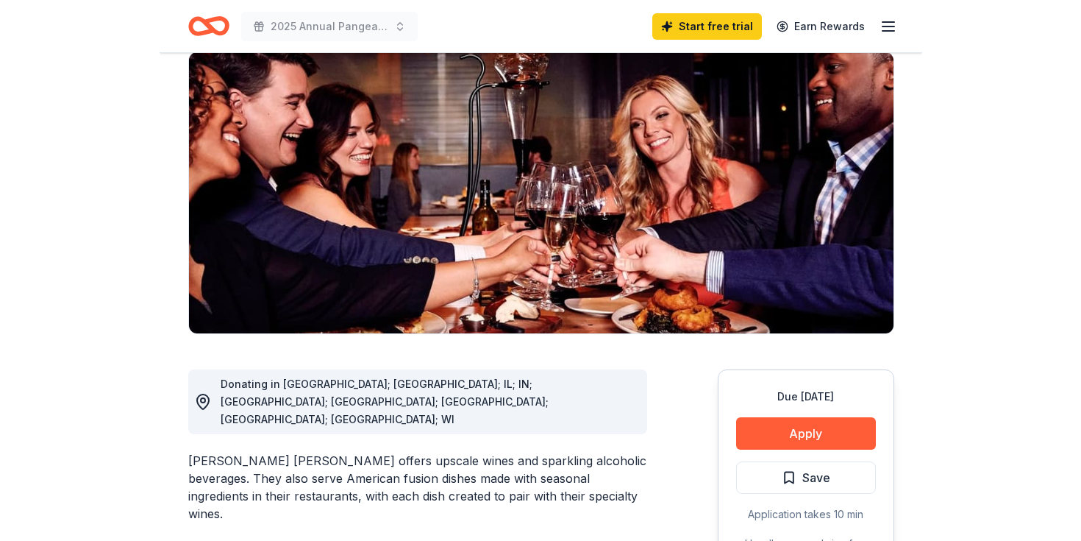
scroll to position [163, 0]
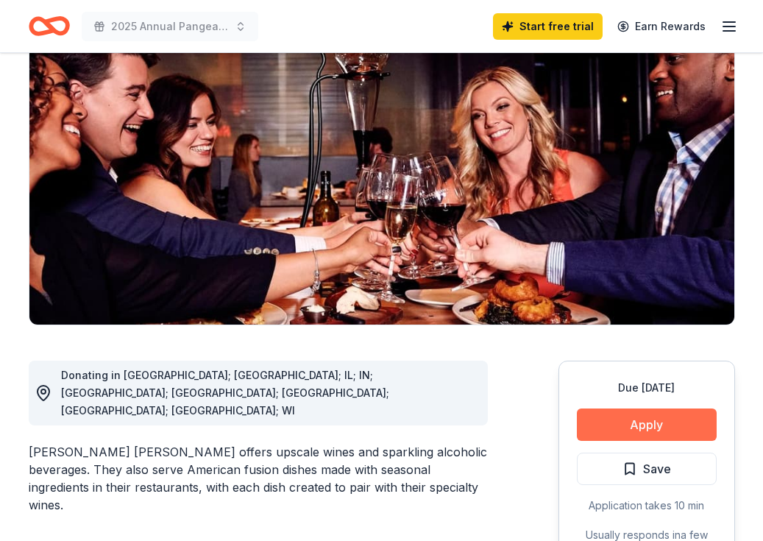
click at [637, 408] on button "Apply" at bounding box center [647, 424] width 140 height 32
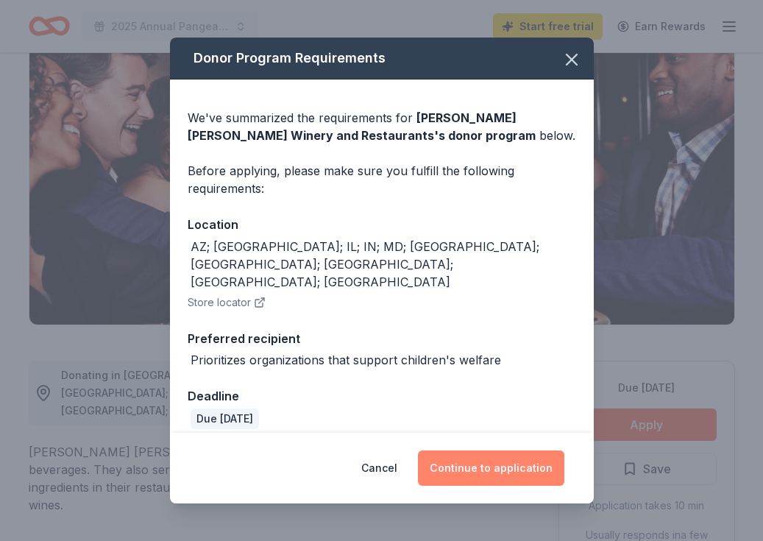
click at [507, 461] on button "Continue to application" at bounding box center [491, 467] width 146 height 35
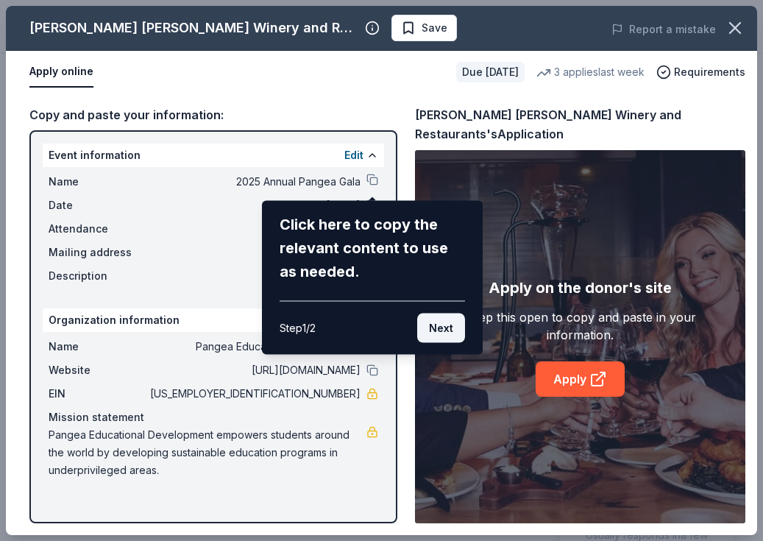
click at [441, 323] on button "Next" at bounding box center [441, 327] width 48 height 29
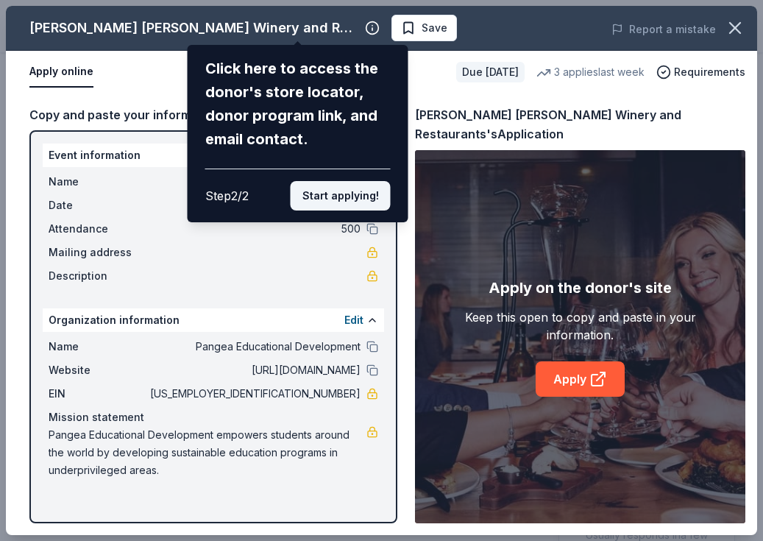
click at [374, 204] on button "Start applying!" at bounding box center [341, 195] width 100 height 29
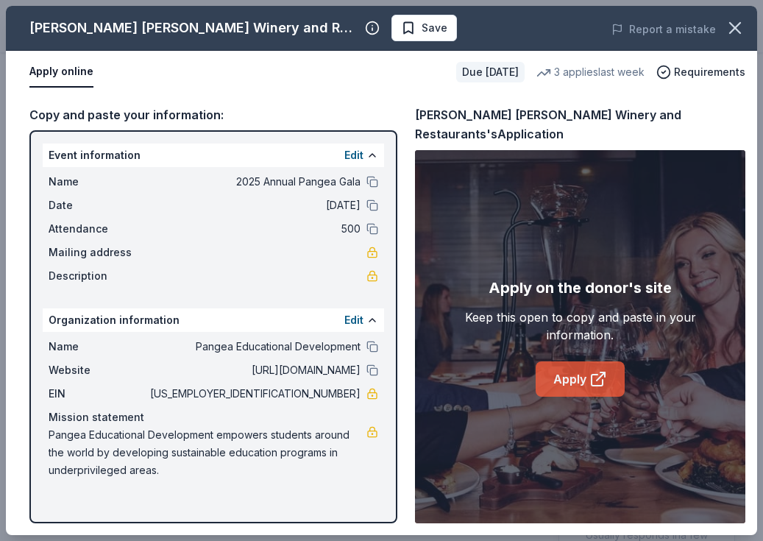
click at [560, 367] on link "Apply" at bounding box center [579, 378] width 89 height 35
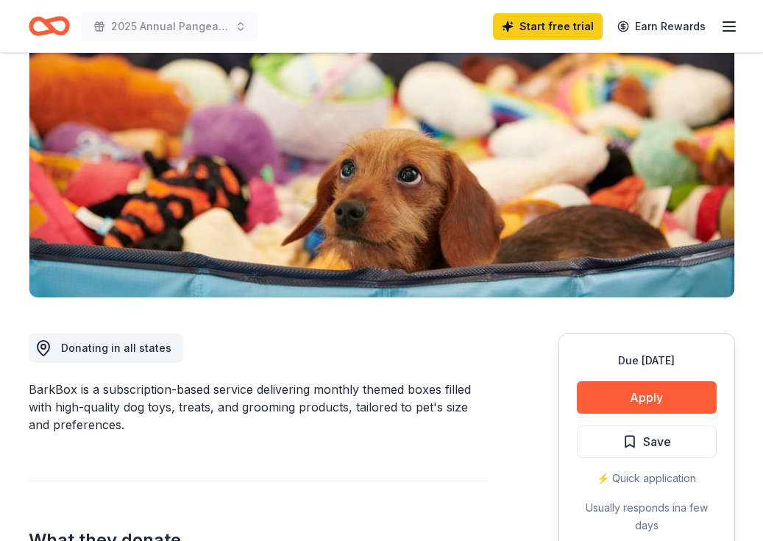
scroll to position [156, 0]
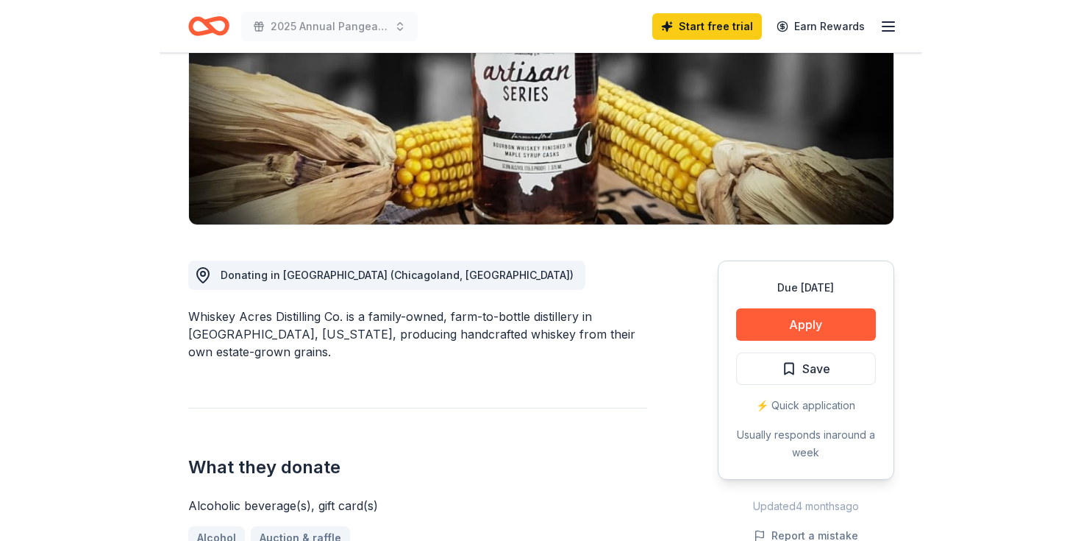
scroll to position [346, 0]
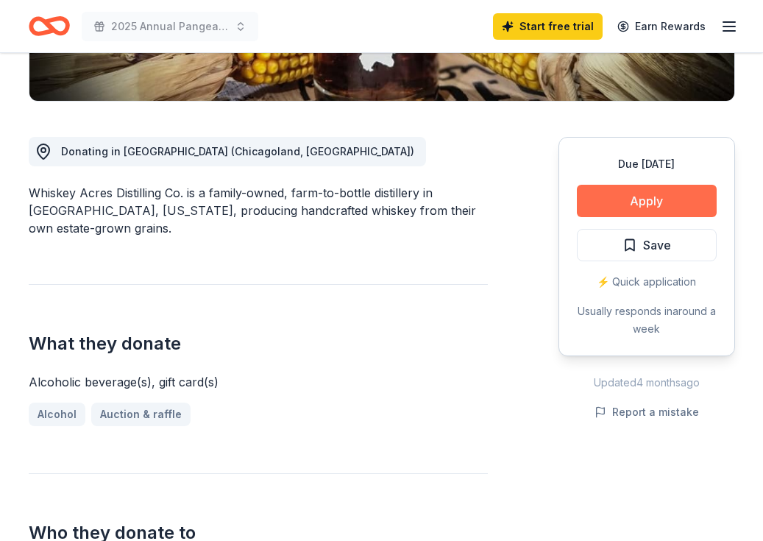
click at [630, 201] on button "Apply" at bounding box center [647, 201] width 140 height 32
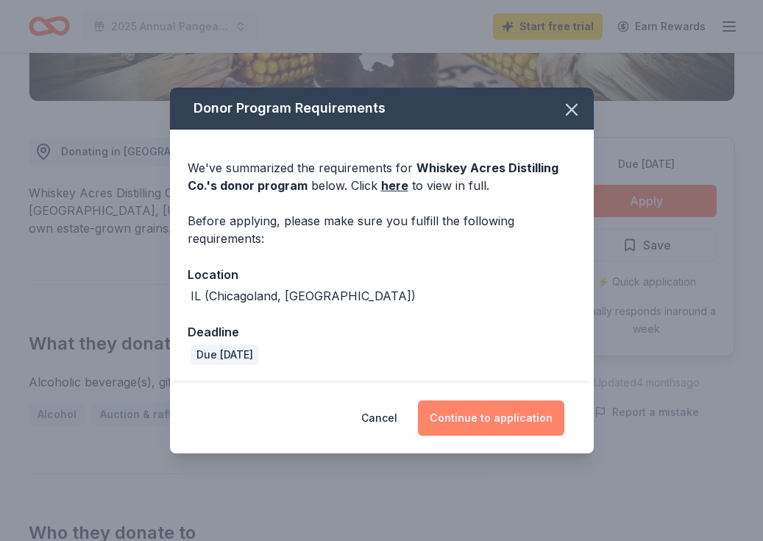
click at [516, 428] on button "Continue to application" at bounding box center [491, 417] width 146 height 35
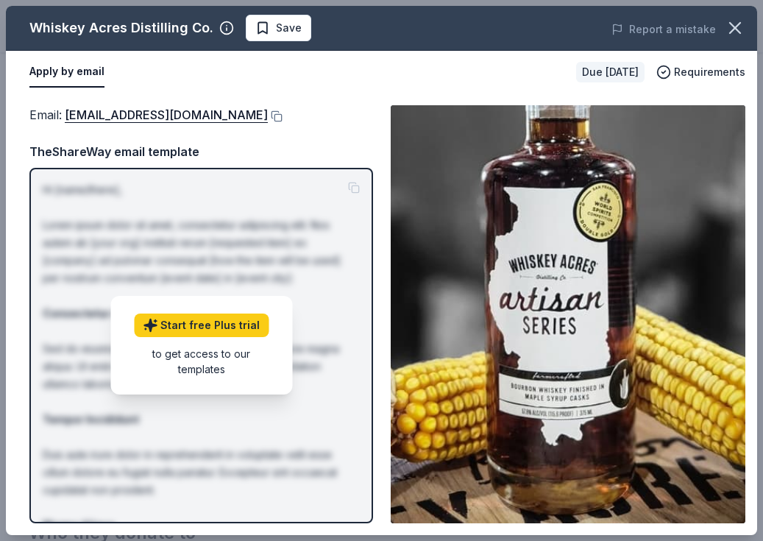
click at [169, 124] on div "Email : sue@whiskeyacres.com TheShareWay email template Hi [name/there], Lorem …" at bounding box center [200, 314] width 343 height 418
click at [174, 117] on link "sue@whiskeyacres.com" at bounding box center [166, 114] width 203 height 19
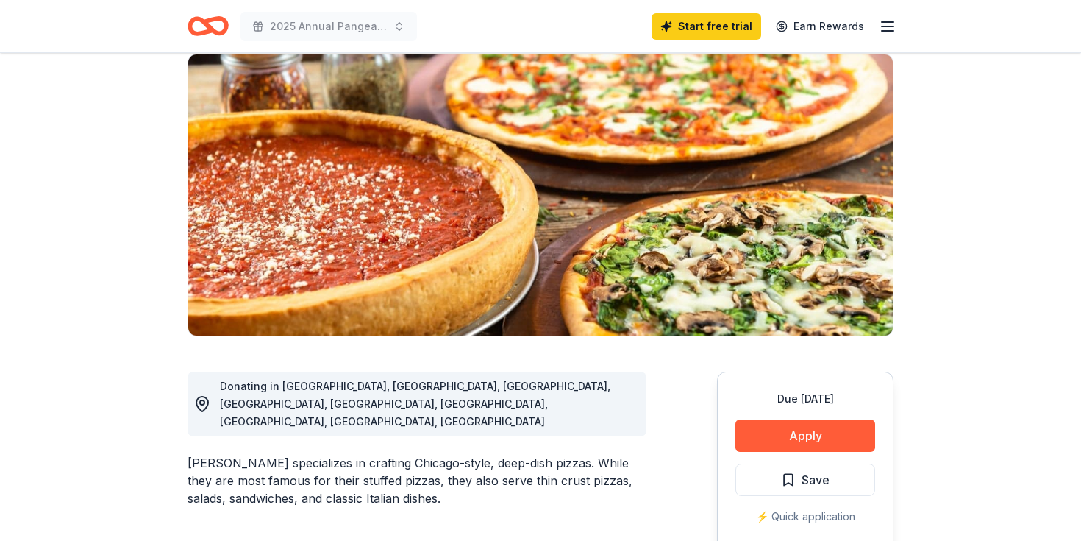
scroll to position [140, 0]
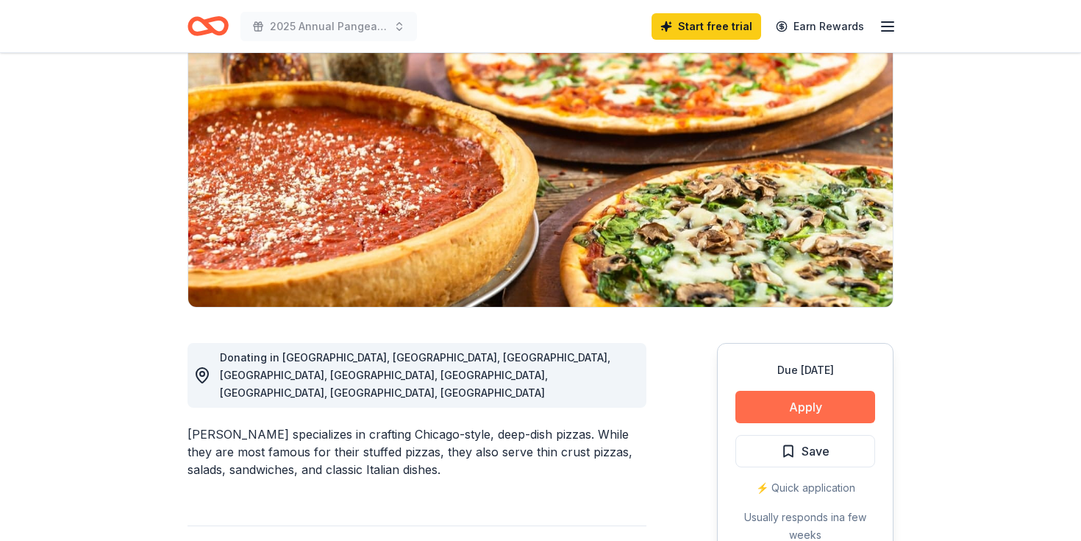
click at [797, 399] on button "Apply" at bounding box center [805, 407] width 140 height 32
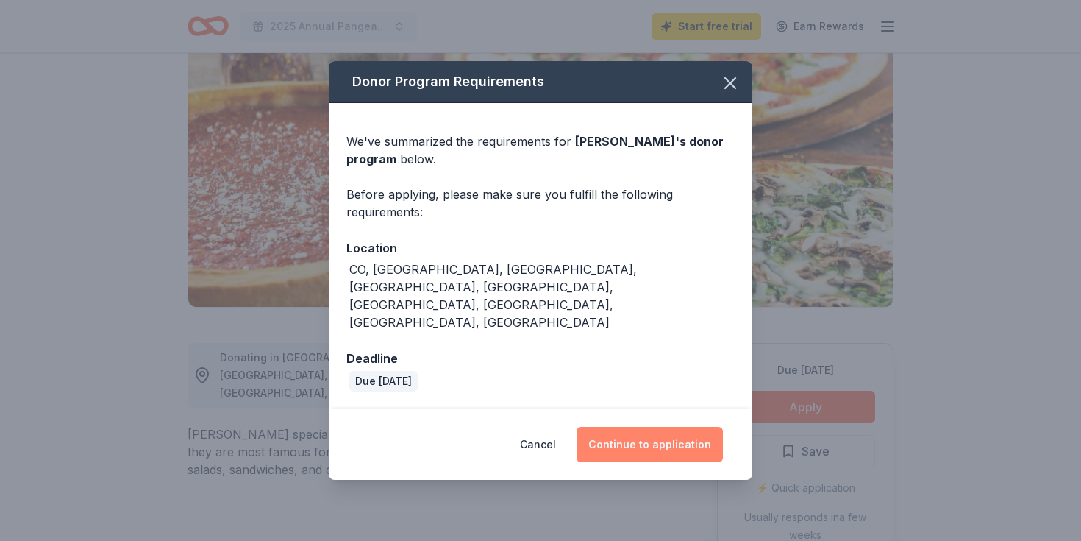
click at [664, 427] on button "Continue to application" at bounding box center [650, 444] width 146 height 35
